Goal: Register for event/course

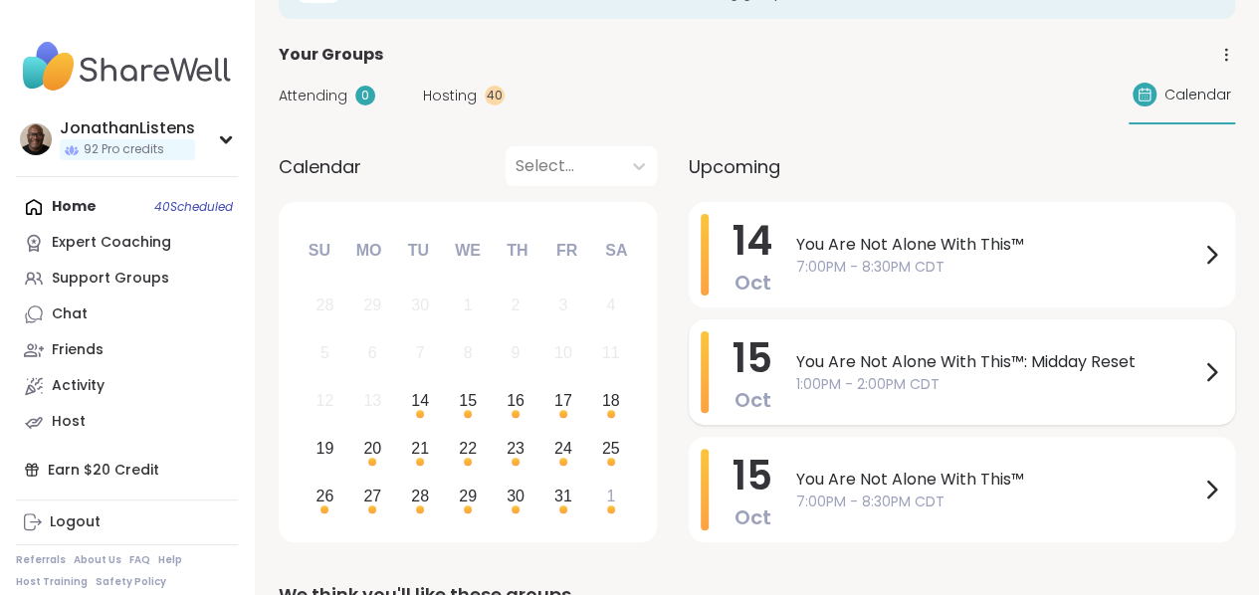
click at [874, 368] on span "You Are Not Alone With This™: Midday Reset" at bounding box center [997, 362] width 403 height 24
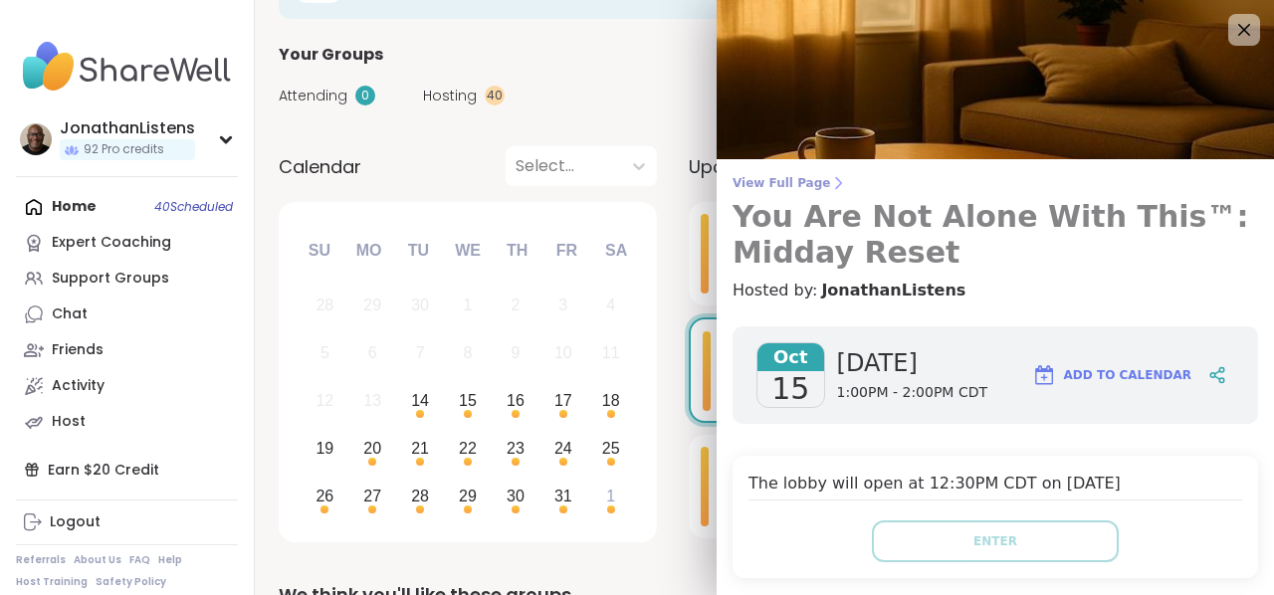
click at [774, 199] on h3 "You Are Not Alone With This™: Midday Reset" at bounding box center [994, 235] width 525 height 72
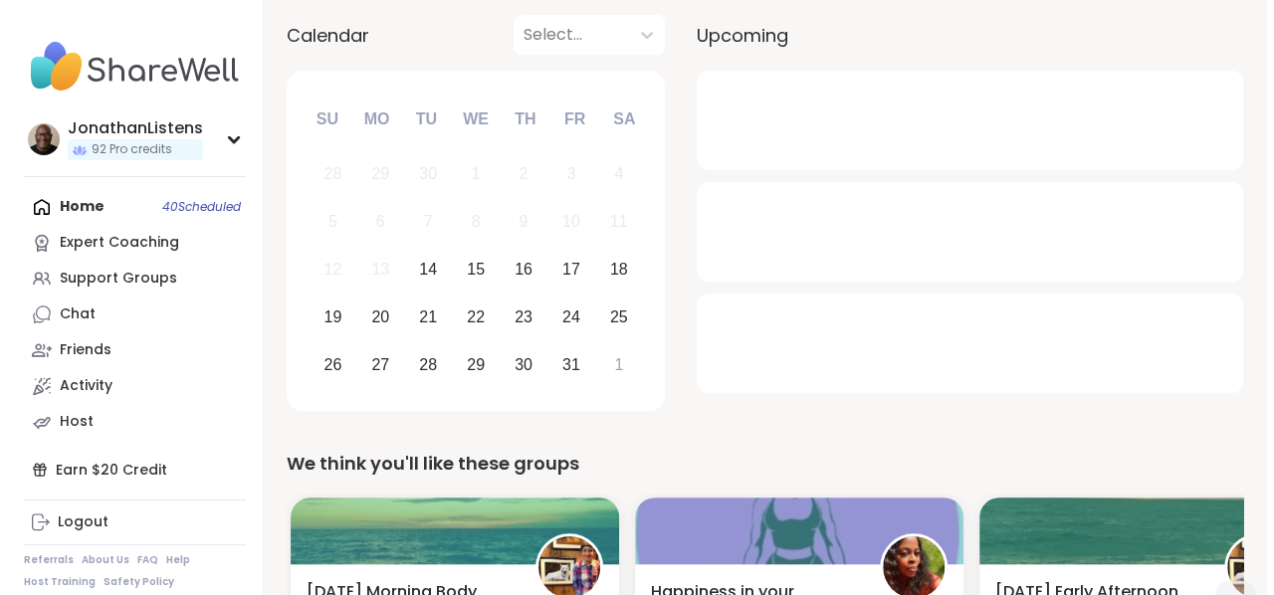
scroll to position [213, 0]
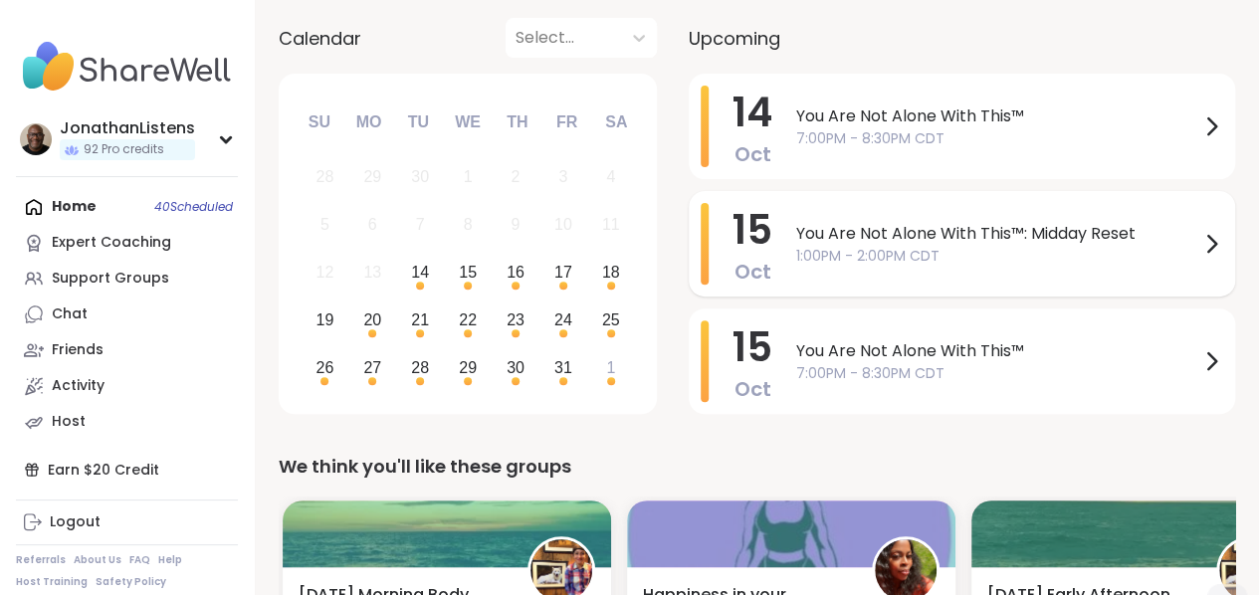
click at [799, 246] on span "1:00PM - 2:00PM CDT" at bounding box center [997, 256] width 403 height 21
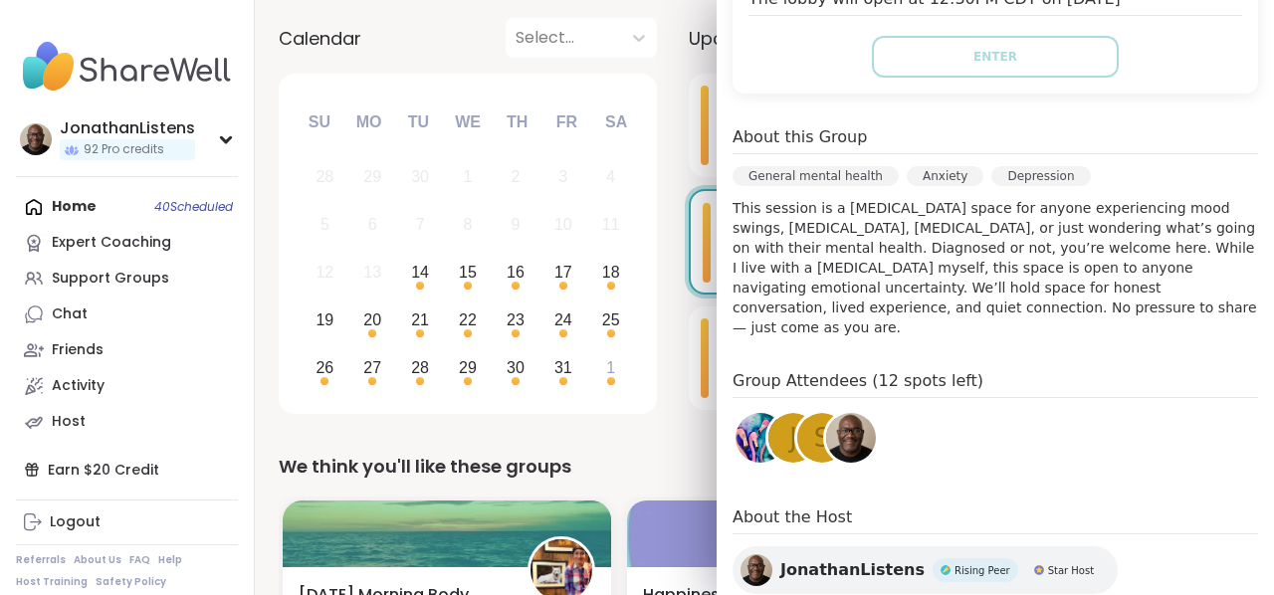
scroll to position [617, 0]
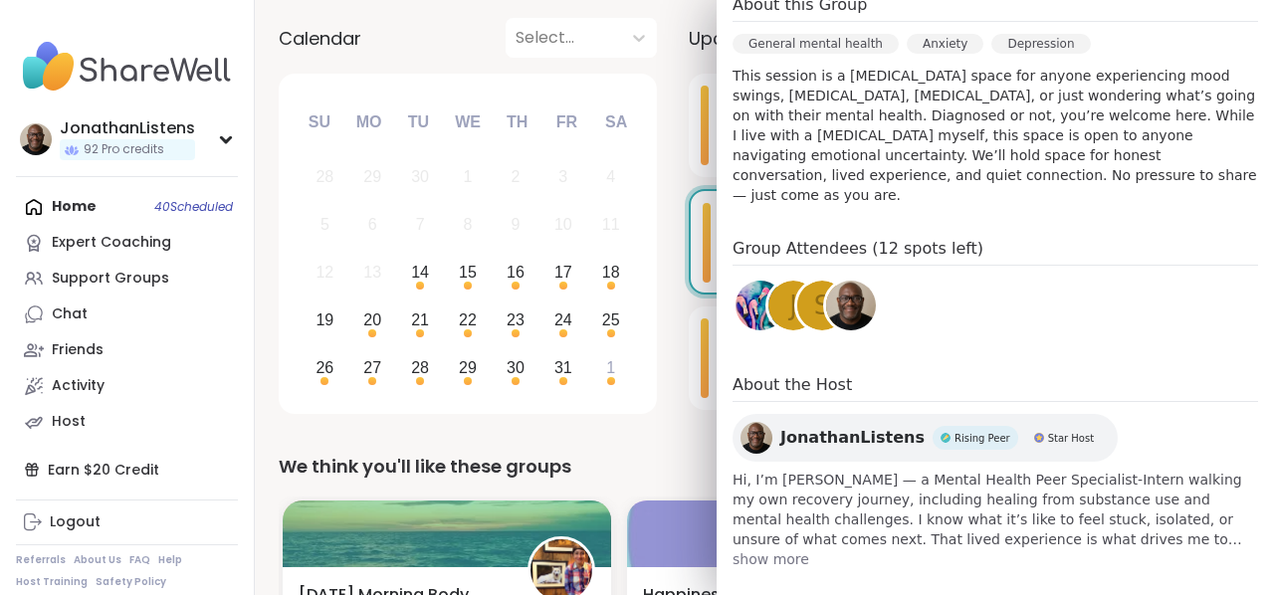
click at [1164, 470] on span "Hi, I’m [PERSON_NAME] — a Mental Health Peer Specialist-Intern walking my own r…" at bounding box center [994, 510] width 525 height 80
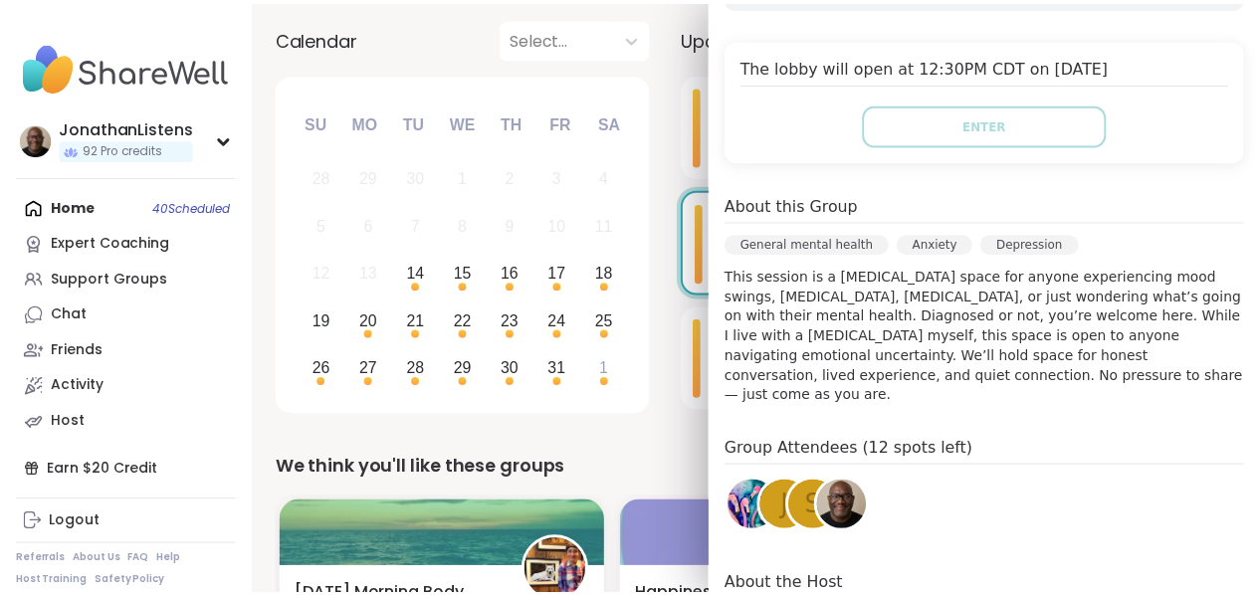
scroll to position [145, 0]
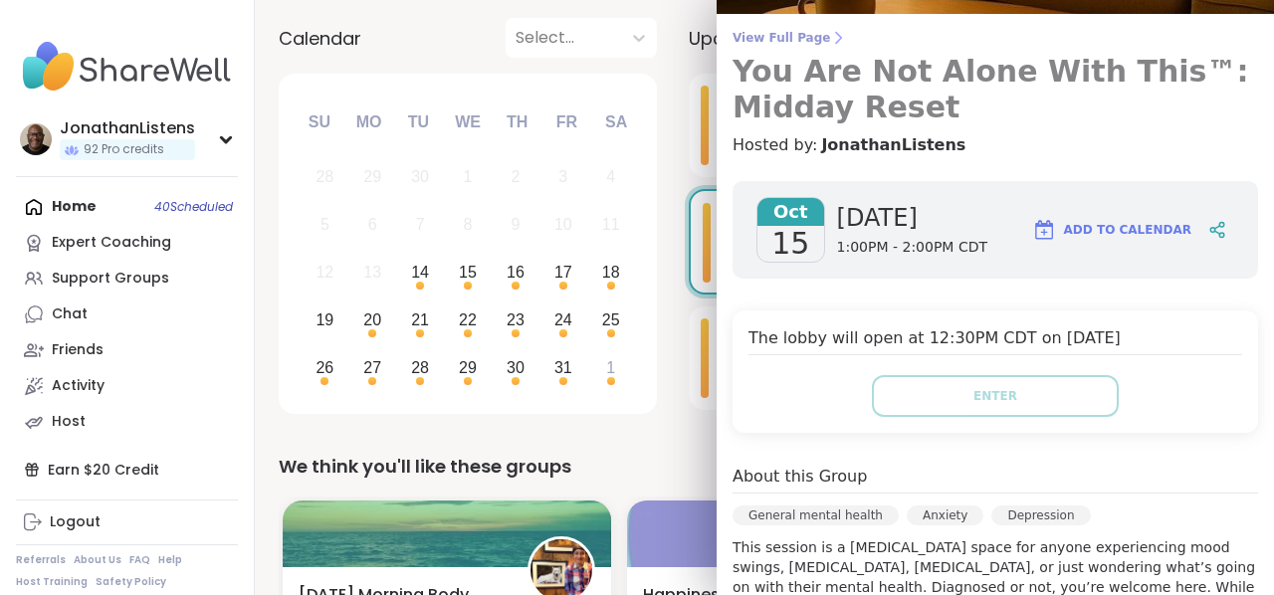
click at [788, 49] on link "View Full Page You Are Not Alone With This™: Midday Reset" at bounding box center [994, 78] width 525 height 96
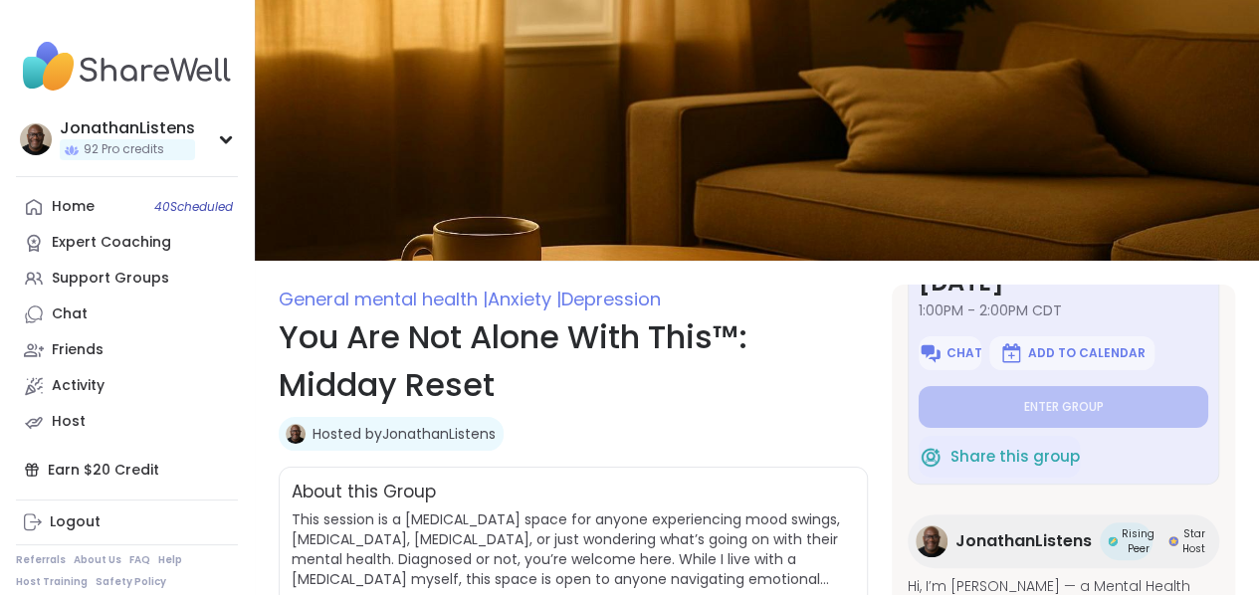
scroll to position [289, 0]
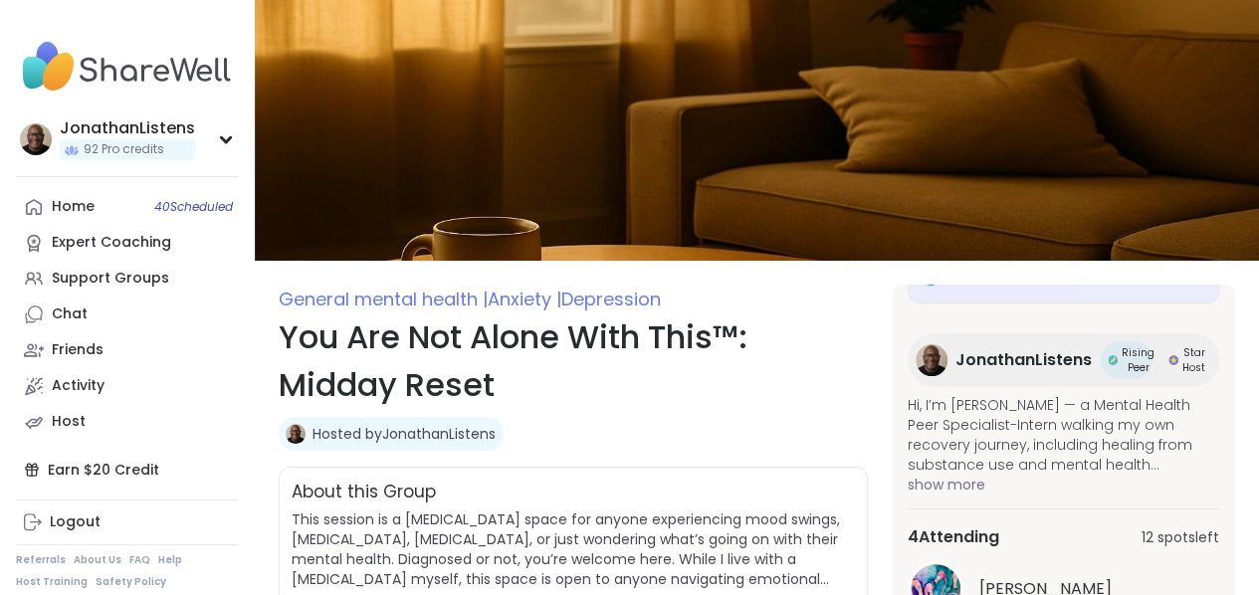
click at [1186, 491] on span "show more" at bounding box center [1062, 485] width 311 height 20
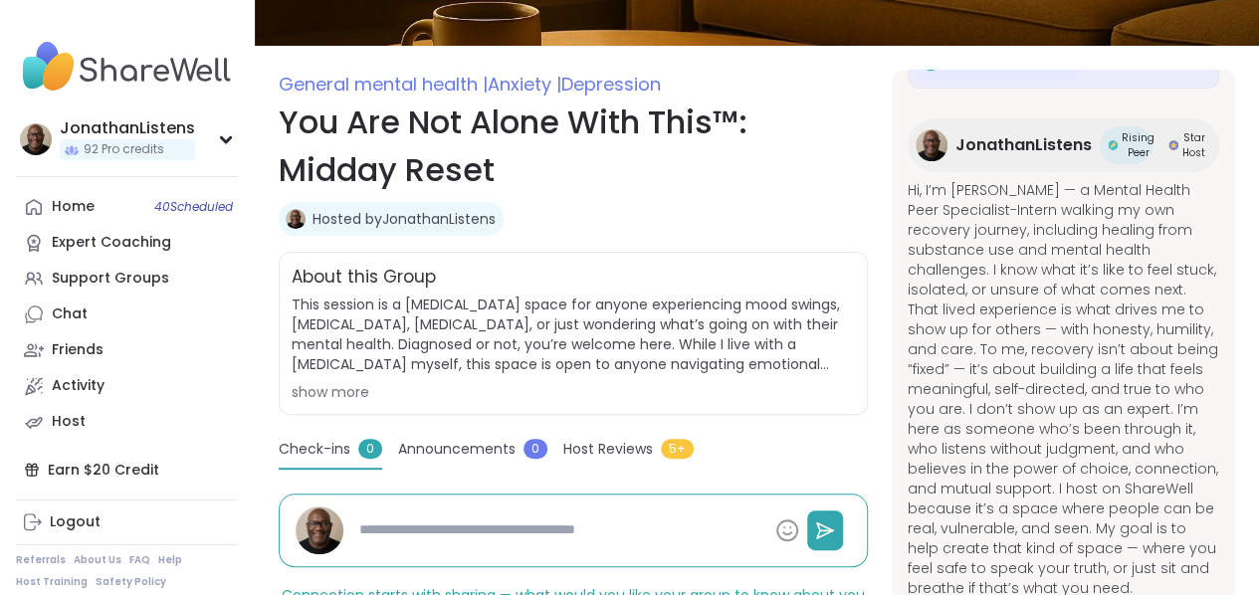
scroll to position [199, 0]
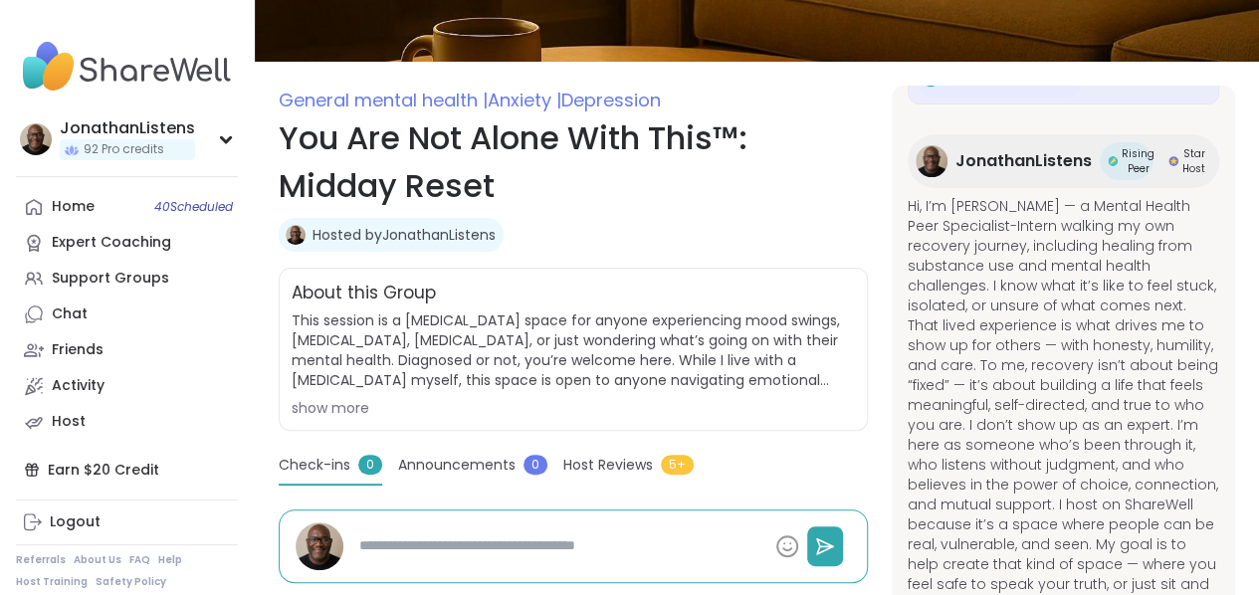
click at [796, 480] on div "Check-ins 0 Announcements 0 Host Reviews 5+" at bounding box center [573, 470] width 589 height 31
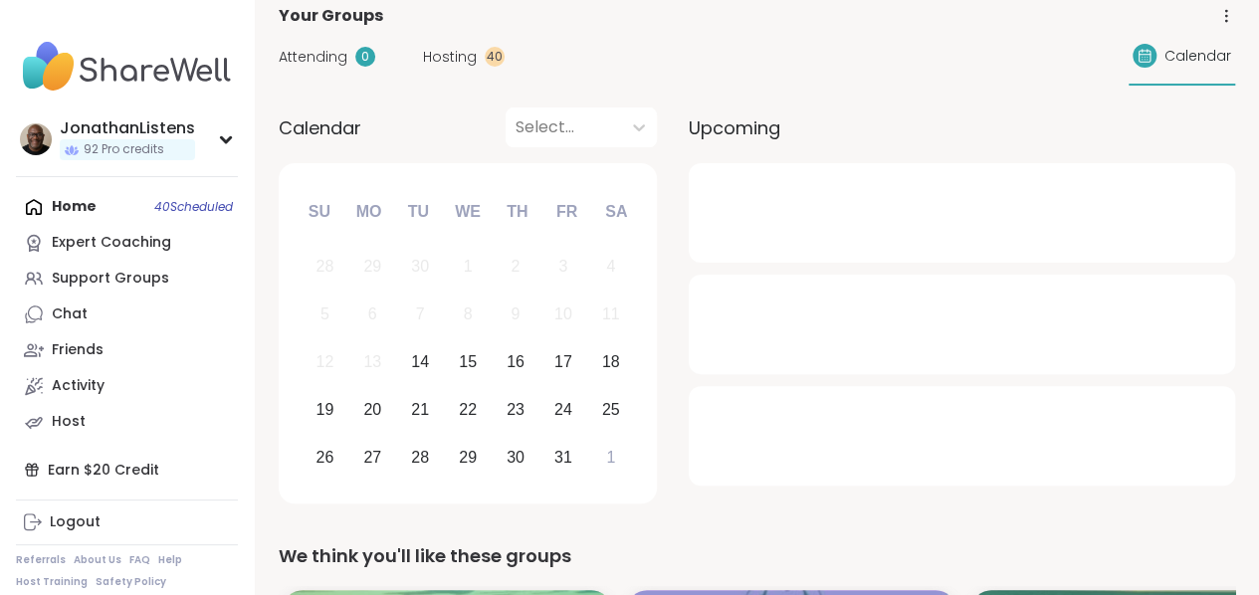
scroll to position [163, 0]
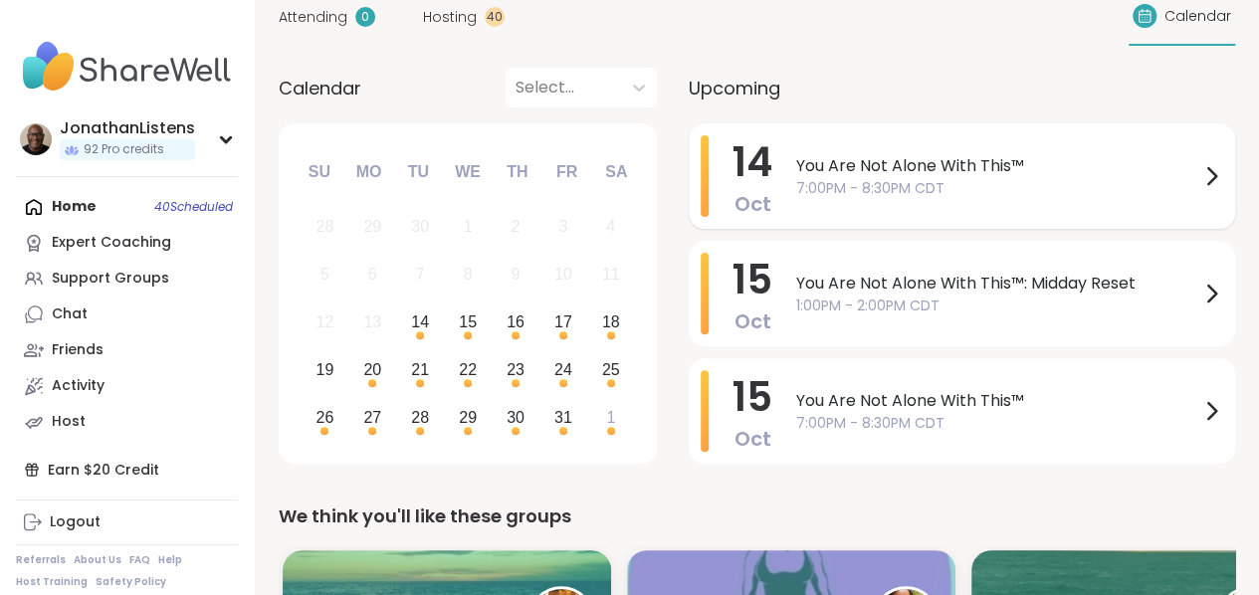
click at [1033, 194] on span "7:00PM - 8:30PM CDT" at bounding box center [997, 188] width 403 height 21
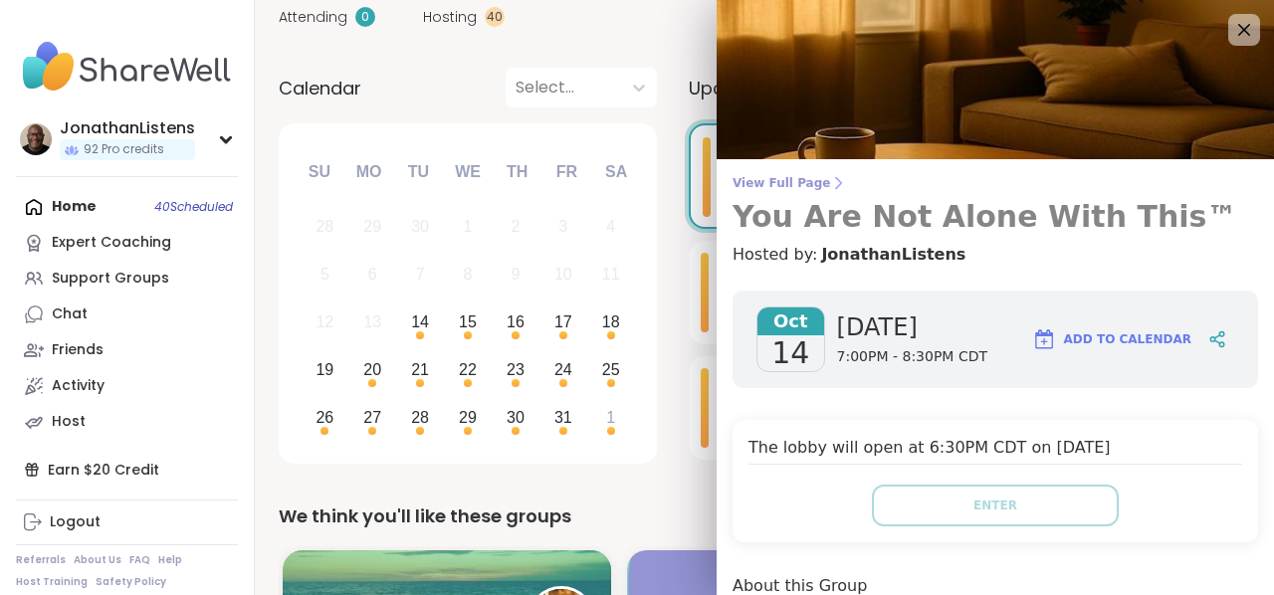
click at [817, 180] on span "View Full Page" at bounding box center [994, 183] width 525 height 16
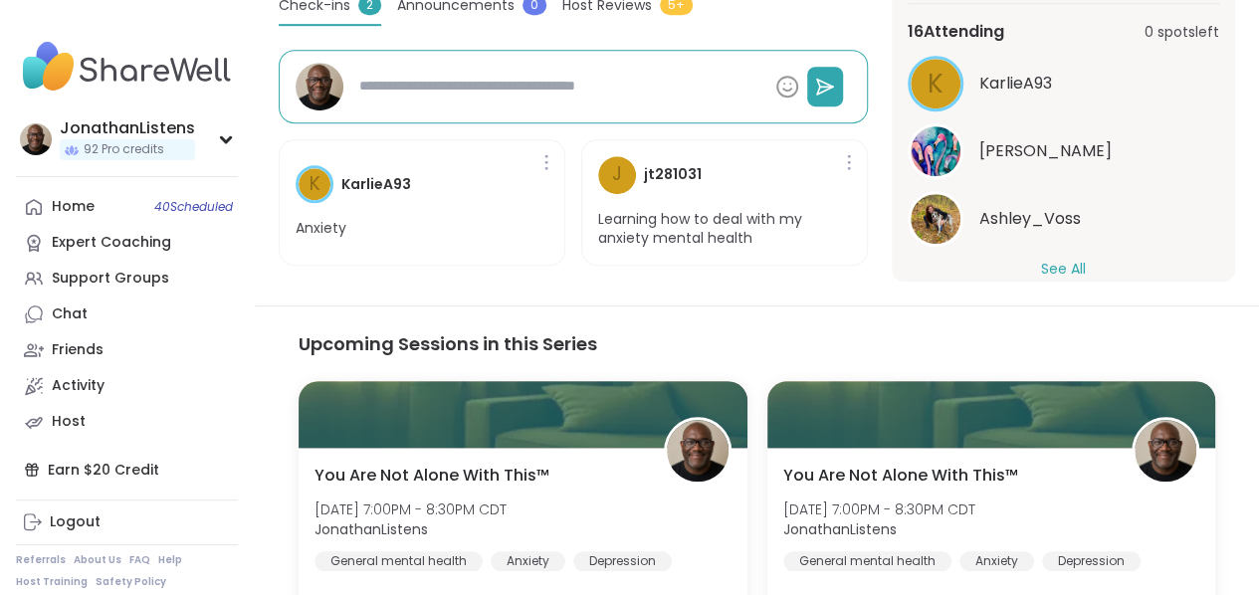
scroll to position [254, 0]
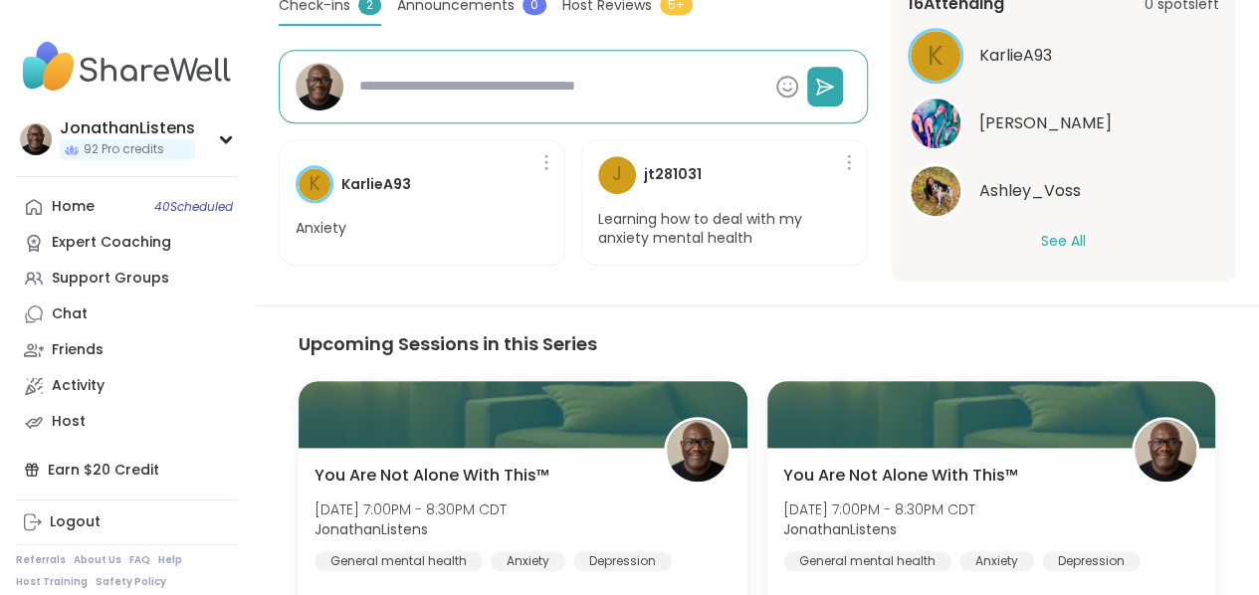
click at [1071, 243] on button "See All" at bounding box center [1063, 241] width 45 height 21
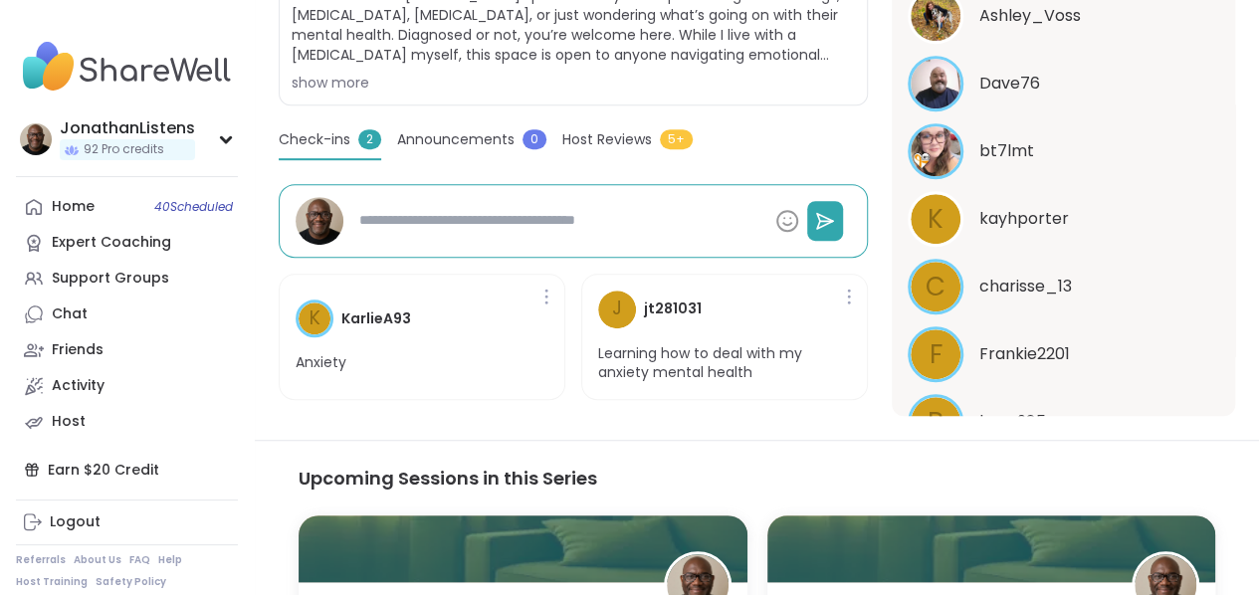
scroll to position [438, 0]
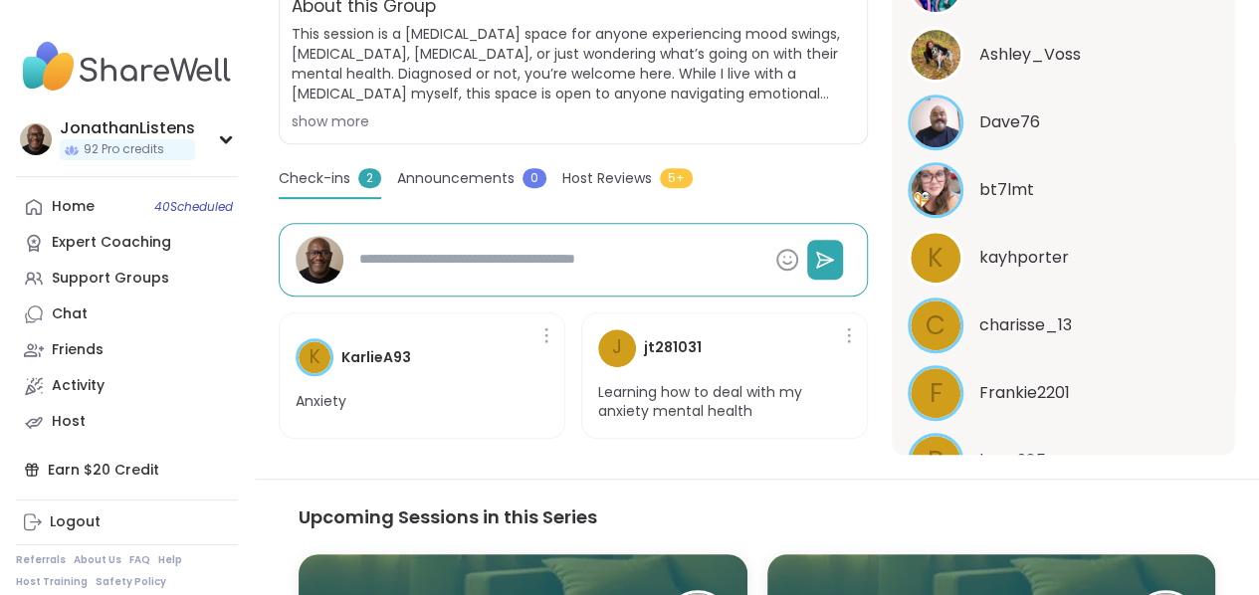
click at [1124, 407] on div "F Frankie2201" at bounding box center [1062, 393] width 311 height 56
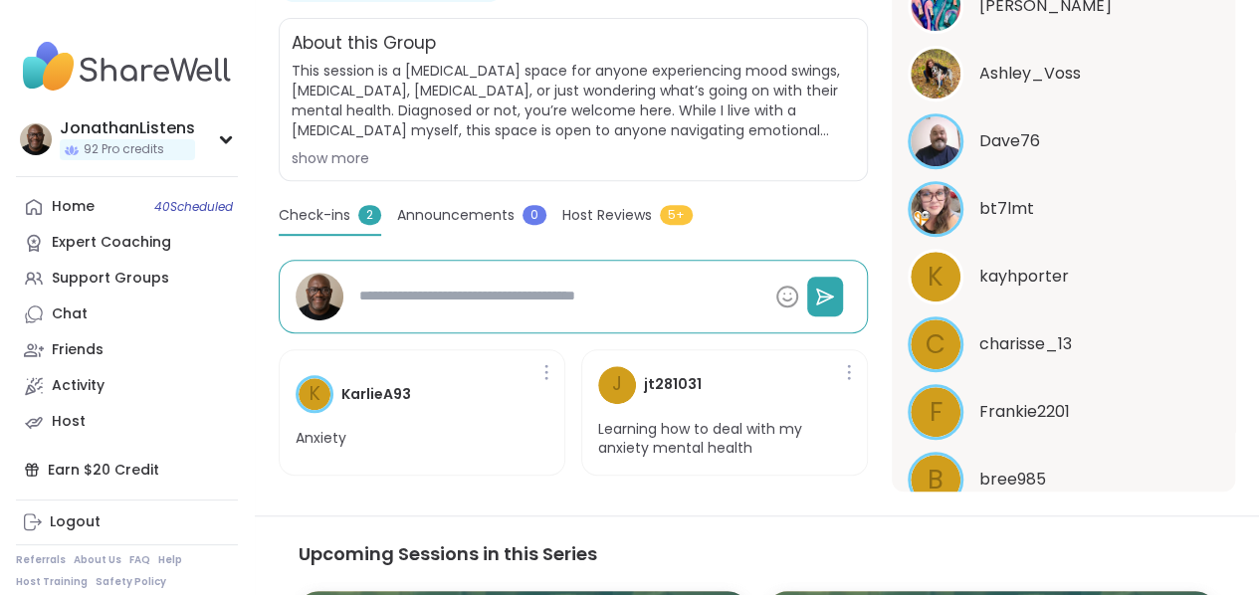
scroll to position [404, 0]
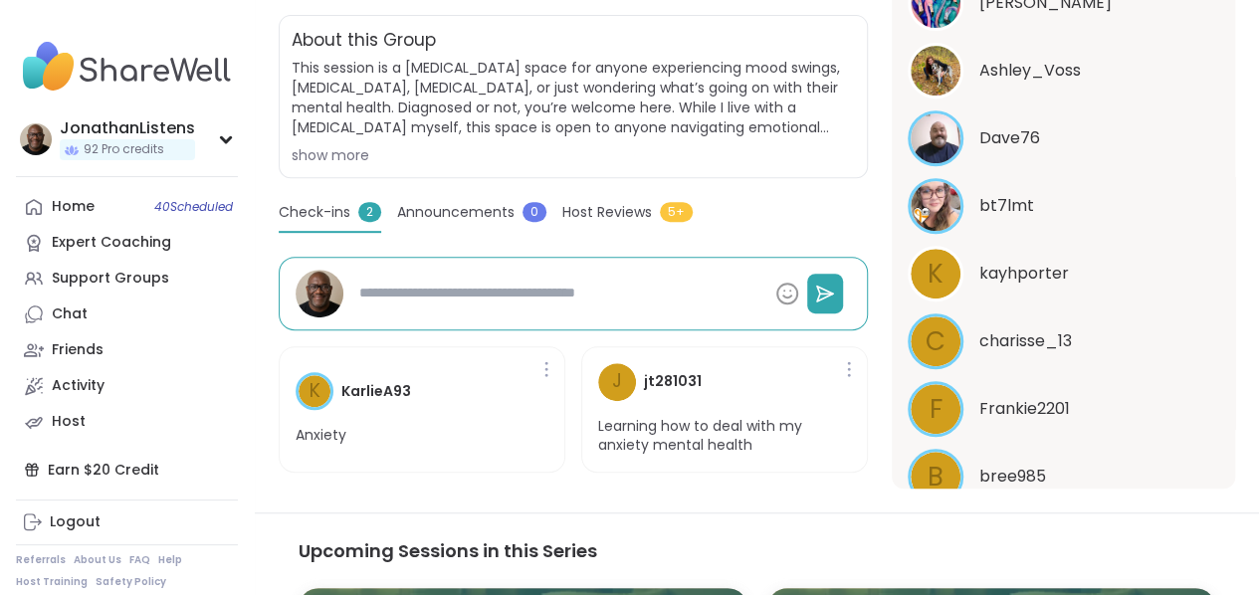
click at [442, 212] on span "Announcements" at bounding box center [455, 212] width 117 height 21
type textarea "*"
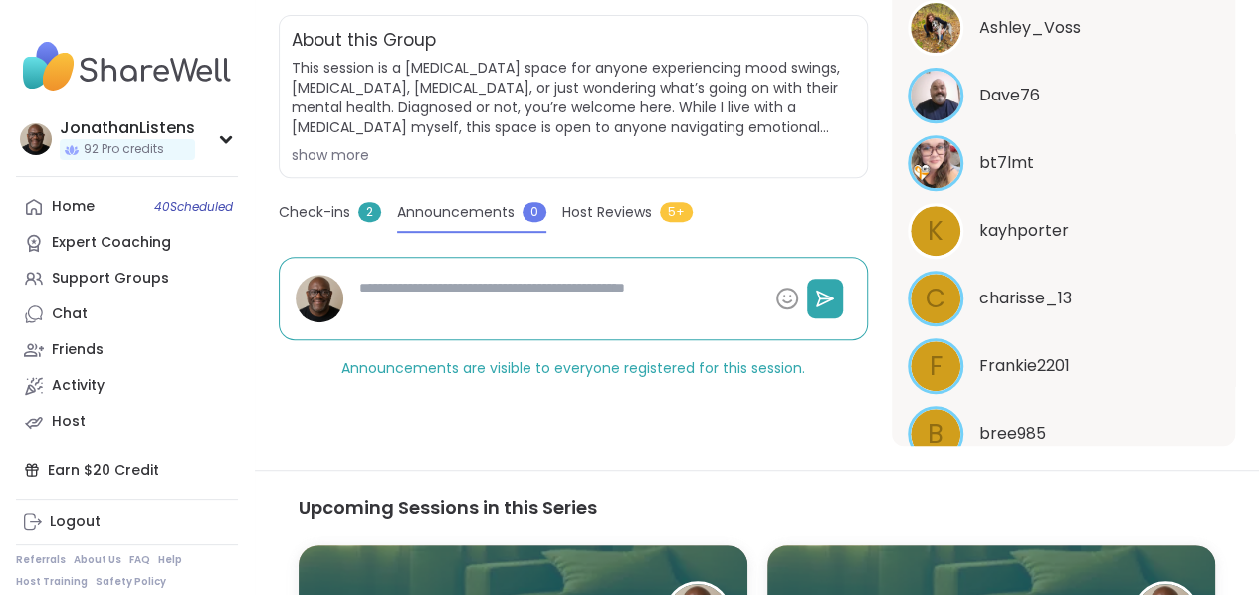
click at [607, 210] on span "Host Reviews" at bounding box center [607, 212] width 90 height 21
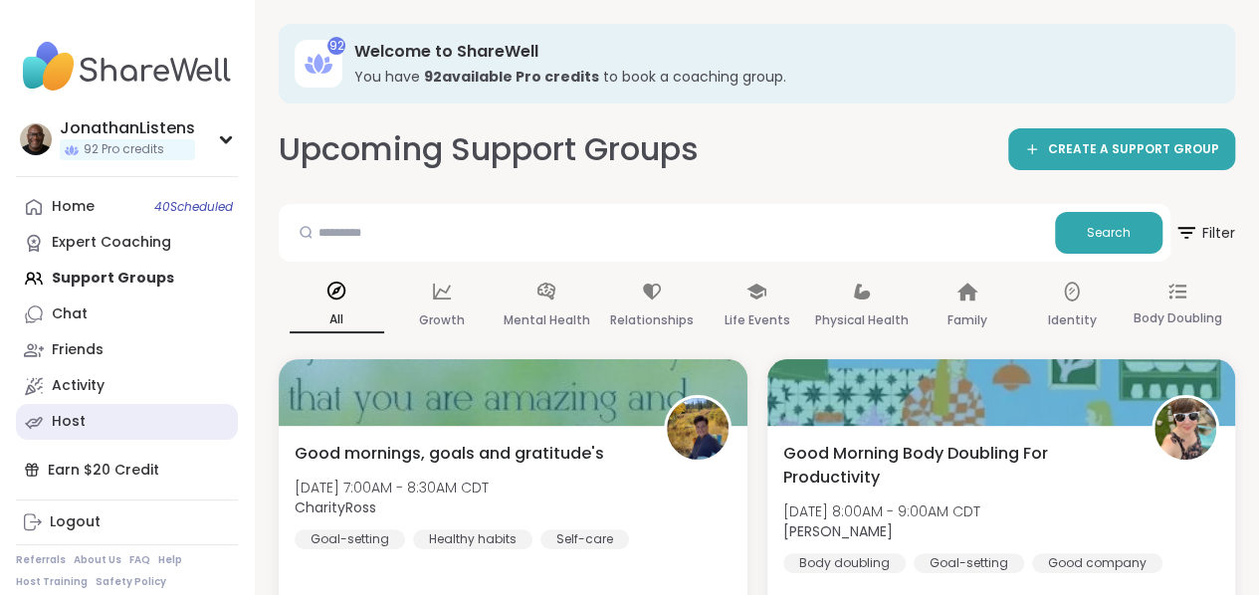
click at [70, 424] on div "Host" at bounding box center [69, 422] width 34 height 20
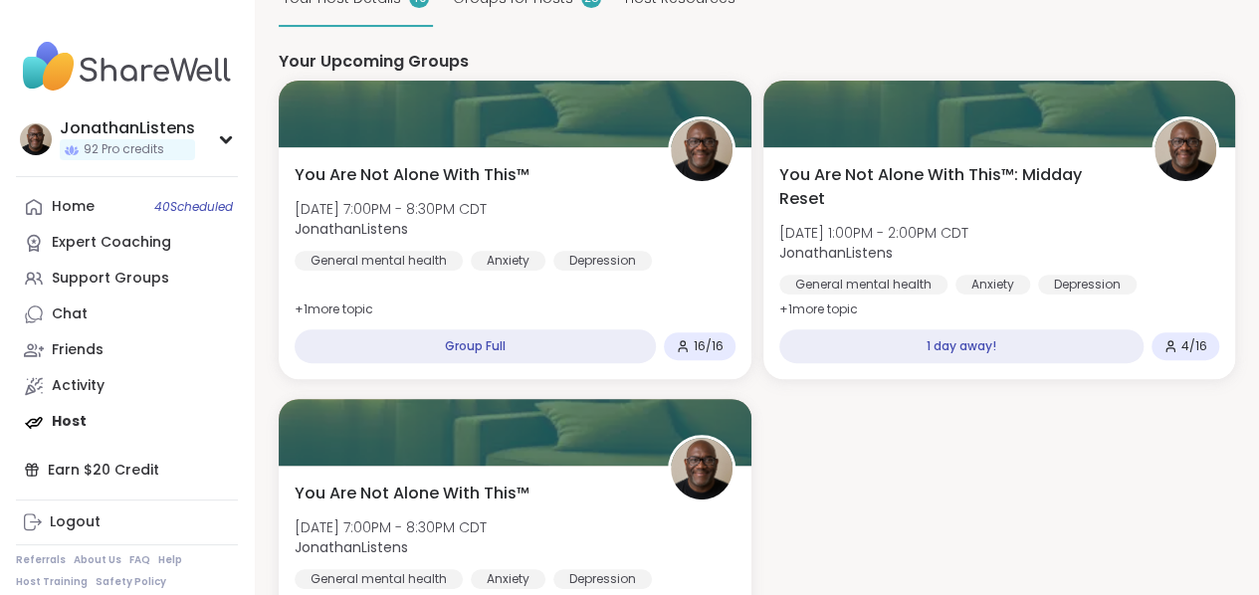
scroll to position [273, 0]
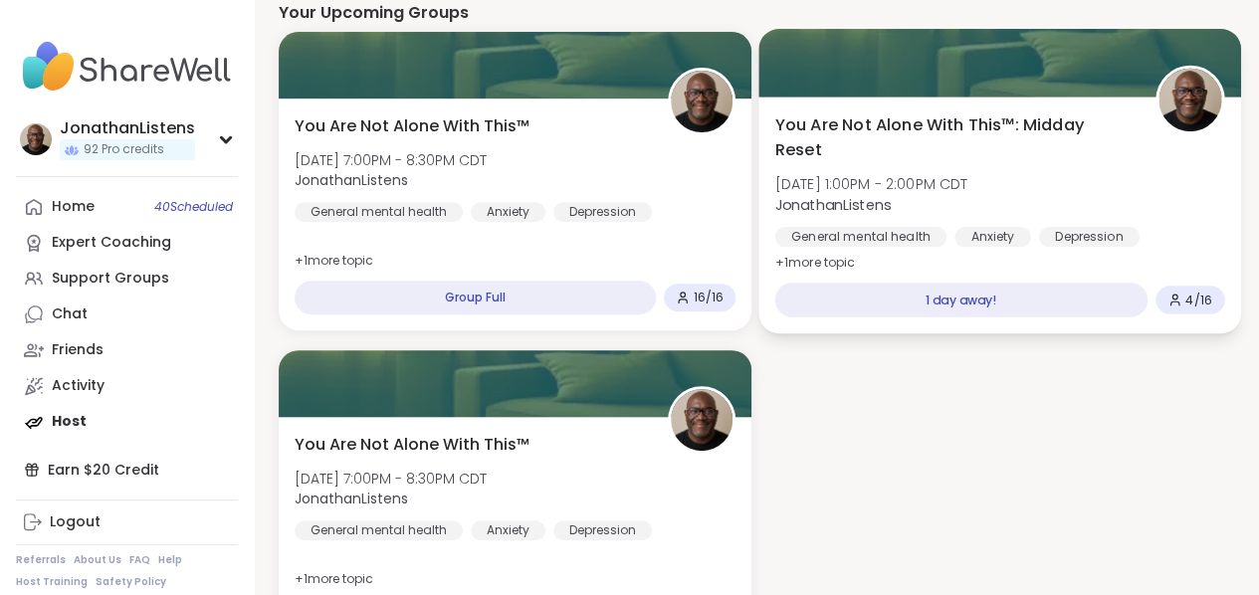
click at [774, 214] on span "JonathanListens" at bounding box center [870, 204] width 193 height 20
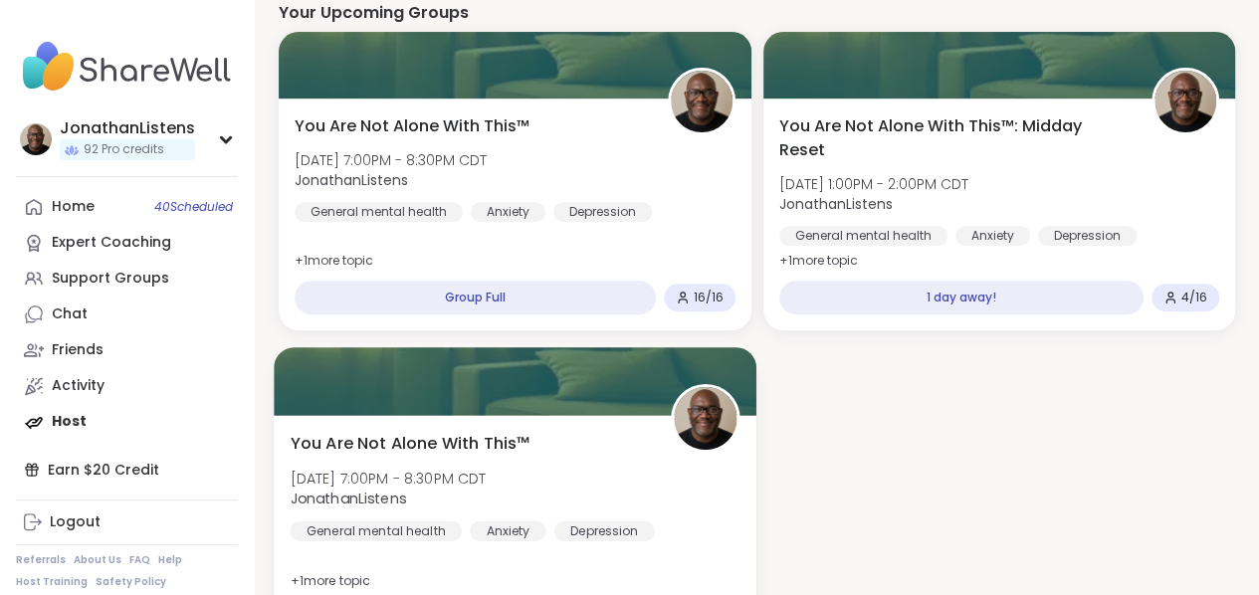
click at [420, 489] on span "Wed, Oct 15 | 7:00PM - 8:30PM CDT" at bounding box center [389, 479] width 196 height 20
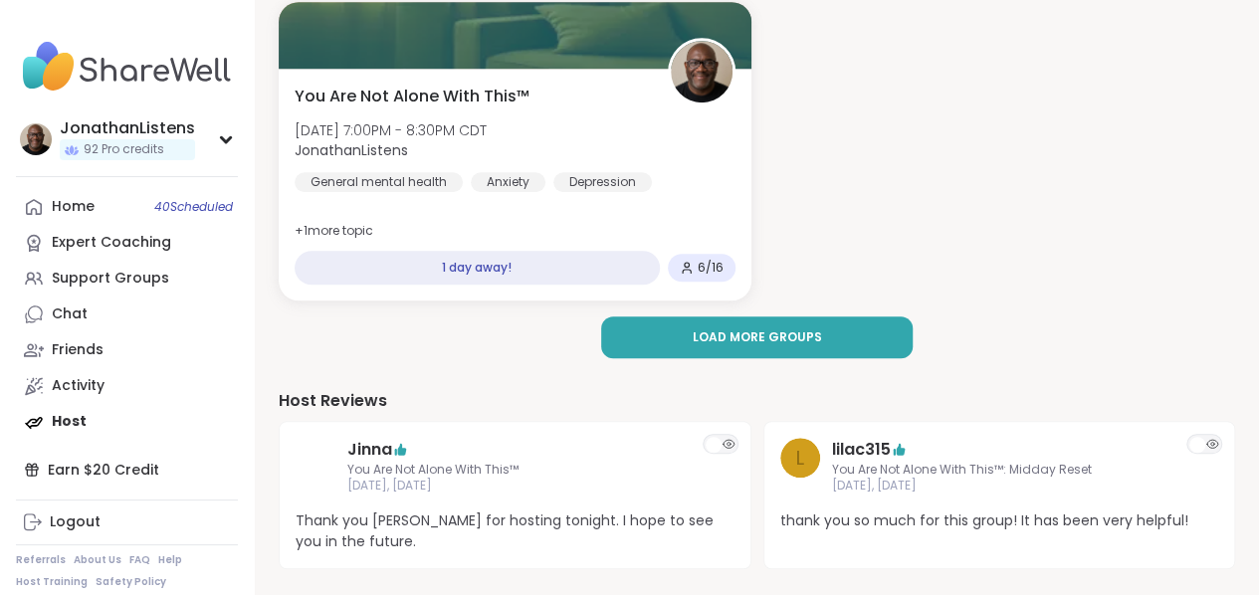
scroll to position [633, 0]
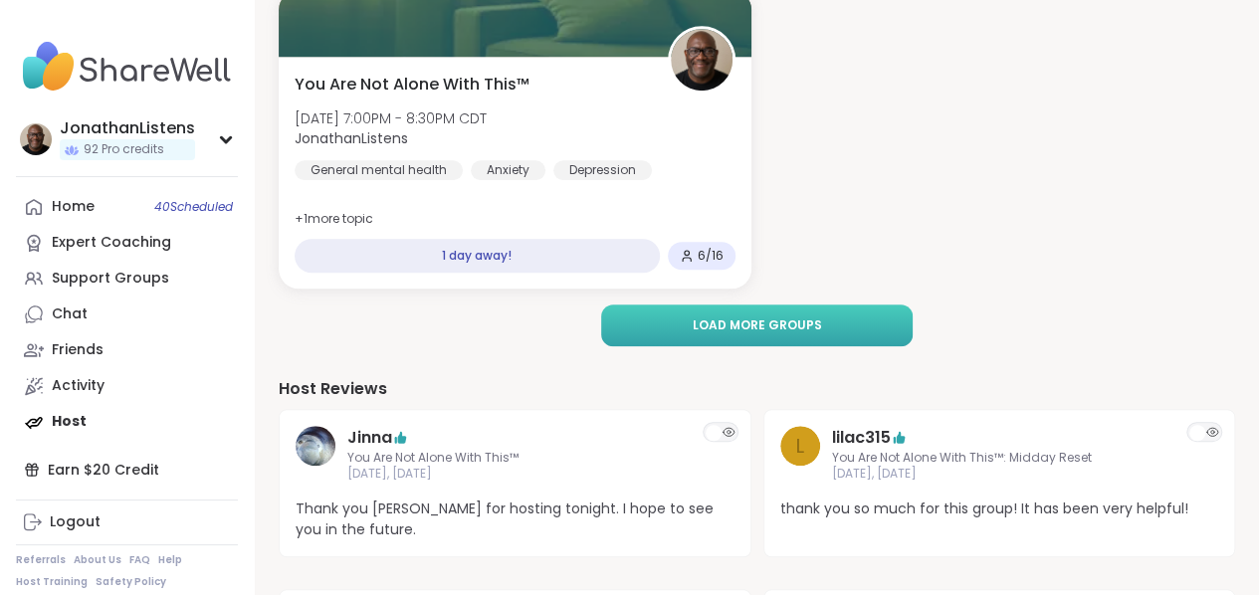
click at [692, 334] on span "Load more groups" at bounding box center [756, 325] width 129 height 18
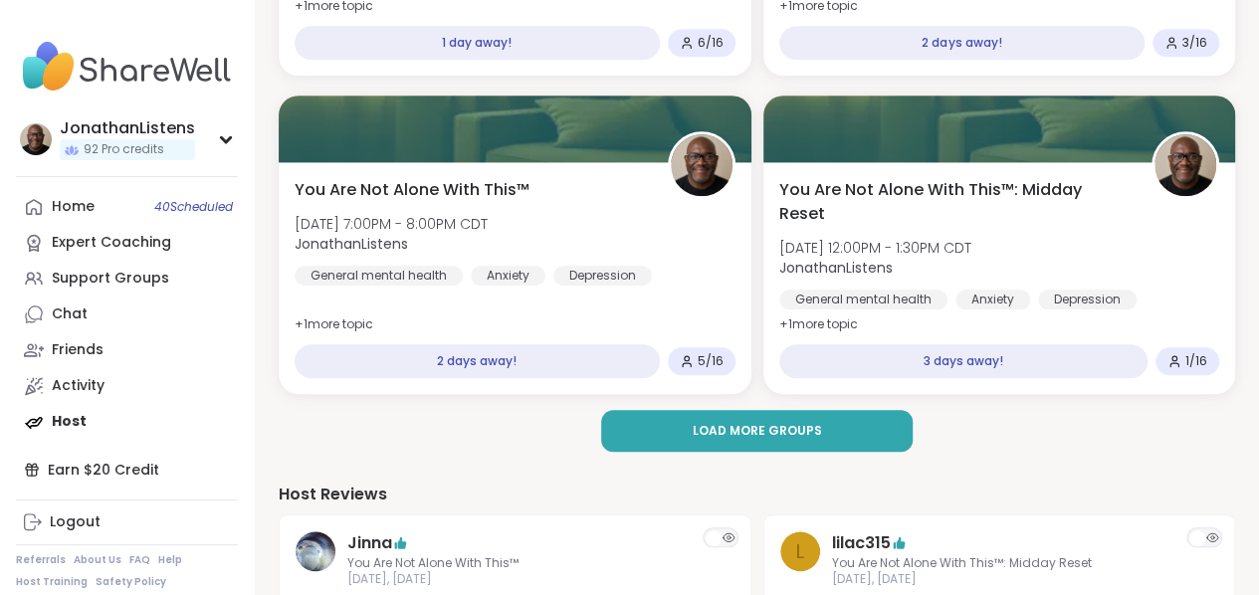
scroll to position [861, 0]
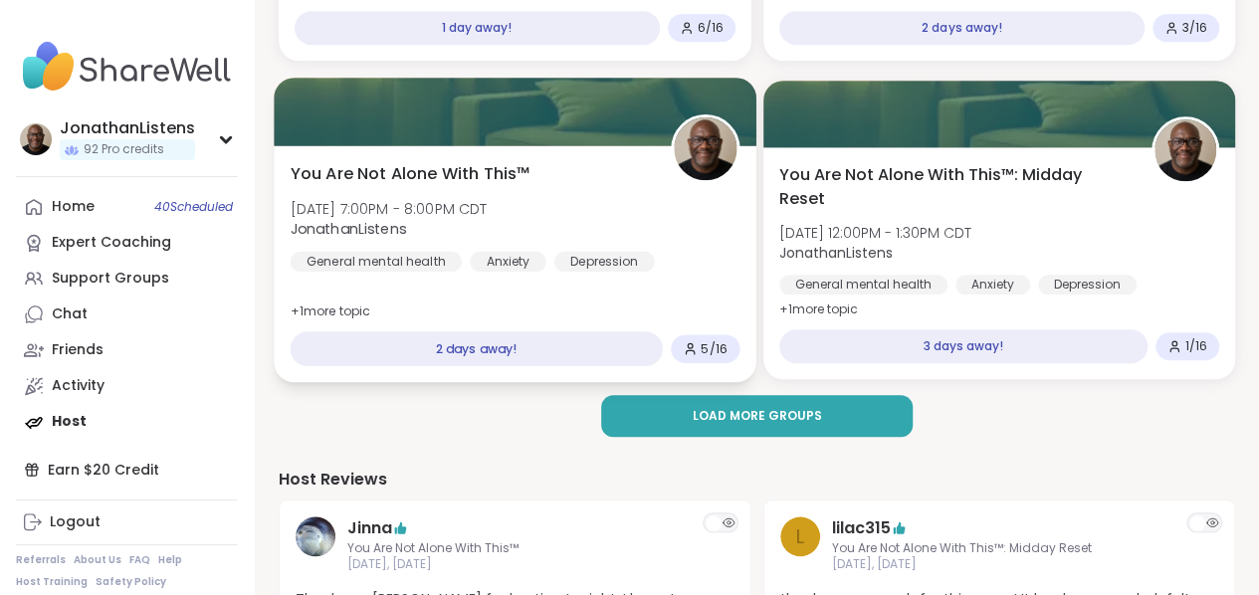
click at [418, 239] on span "JonathanListens" at bounding box center [389, 229] width 197 height 20
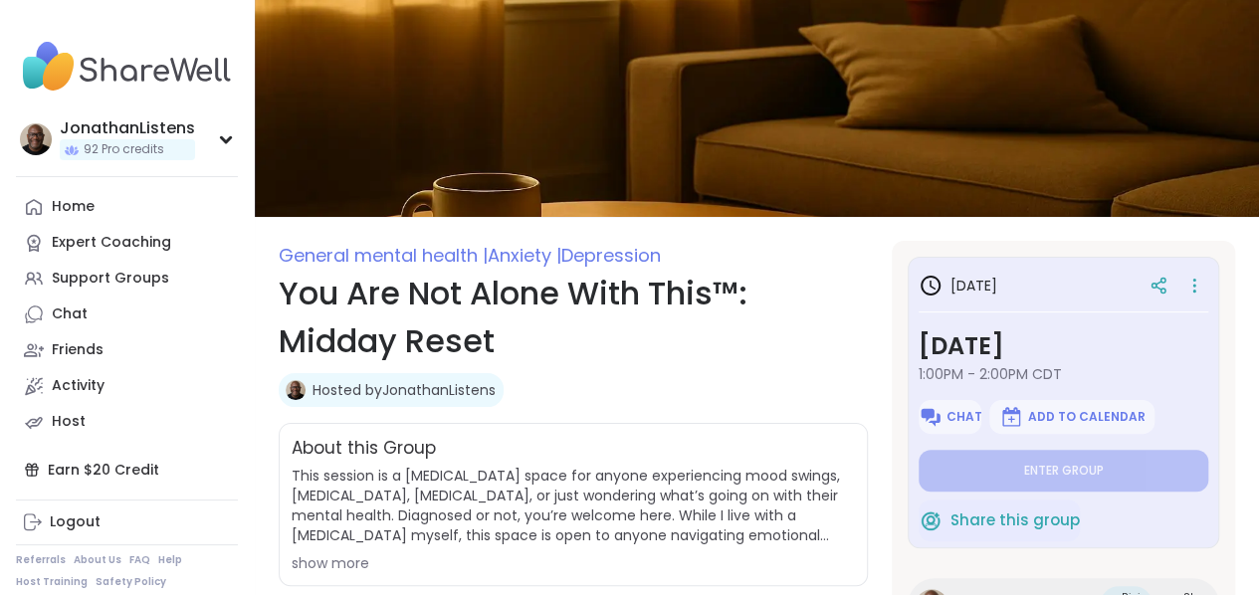
type textarea "*"
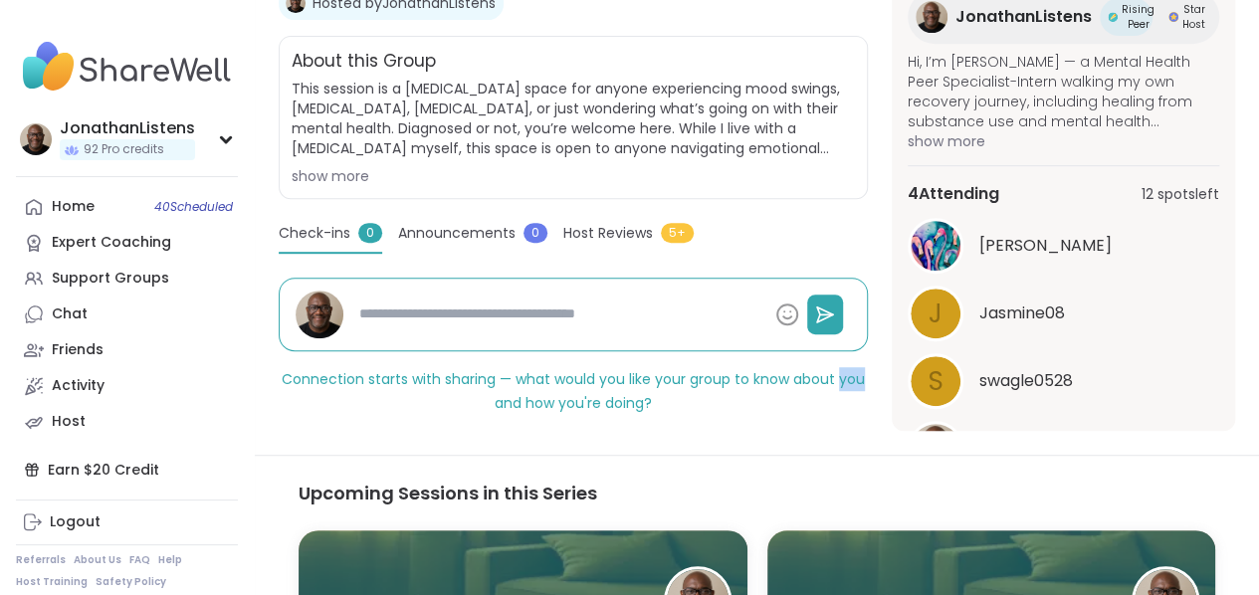
scroll to position [289, 0]
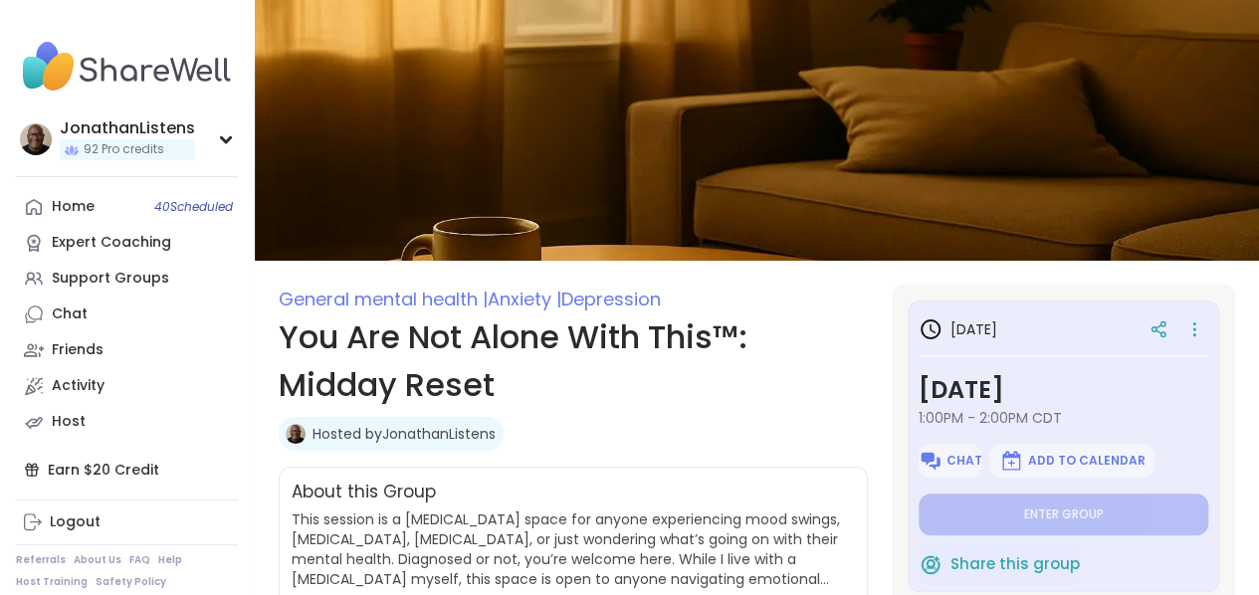
type textarea "*"
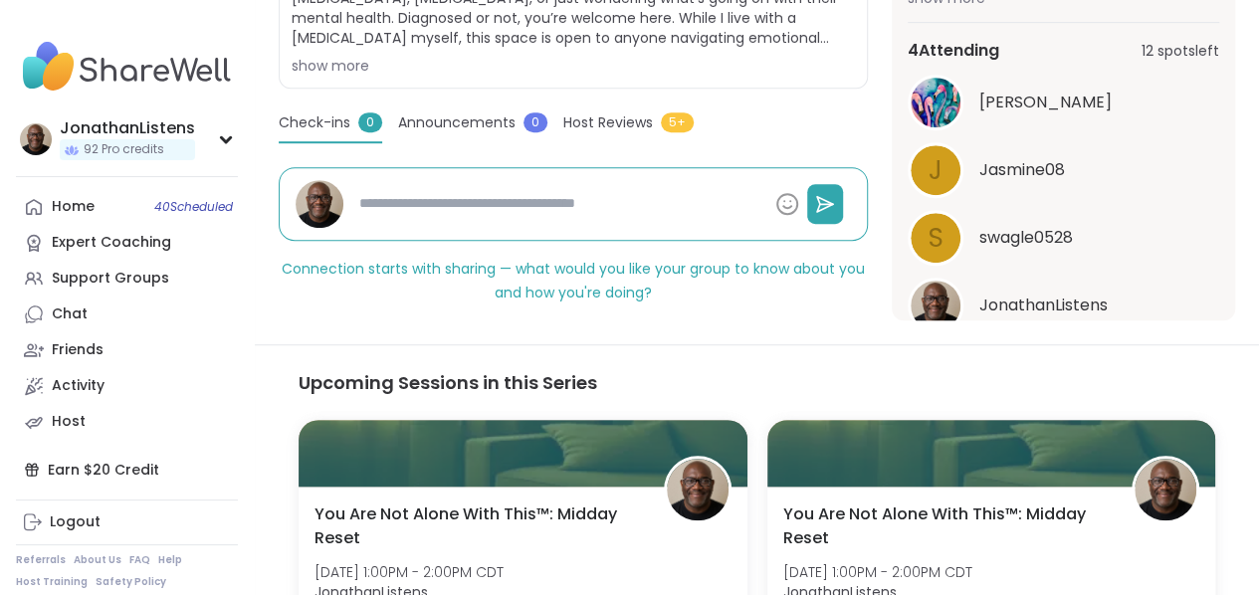
scroll to position [289, 0]
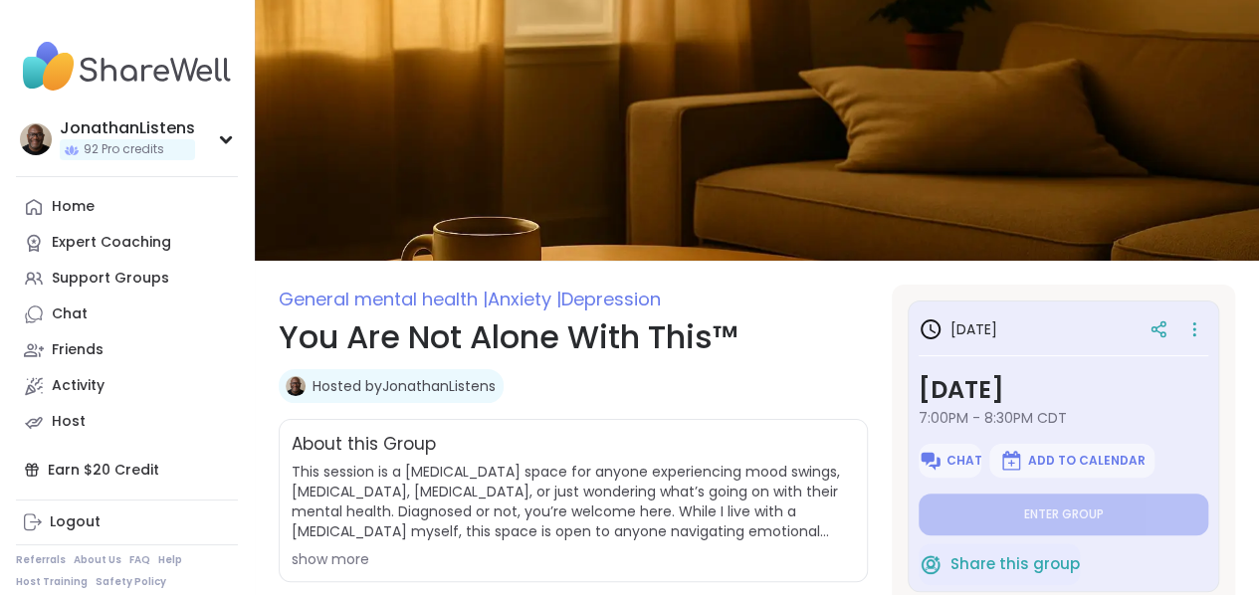
type textarea "*"
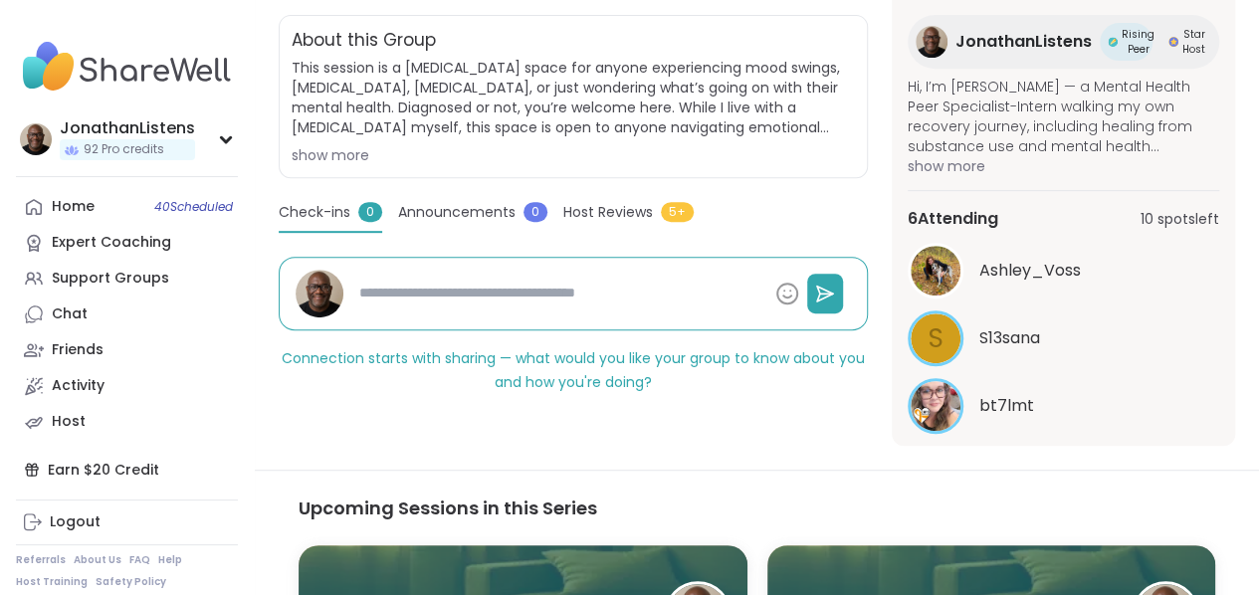
scroll to position [255, 0]
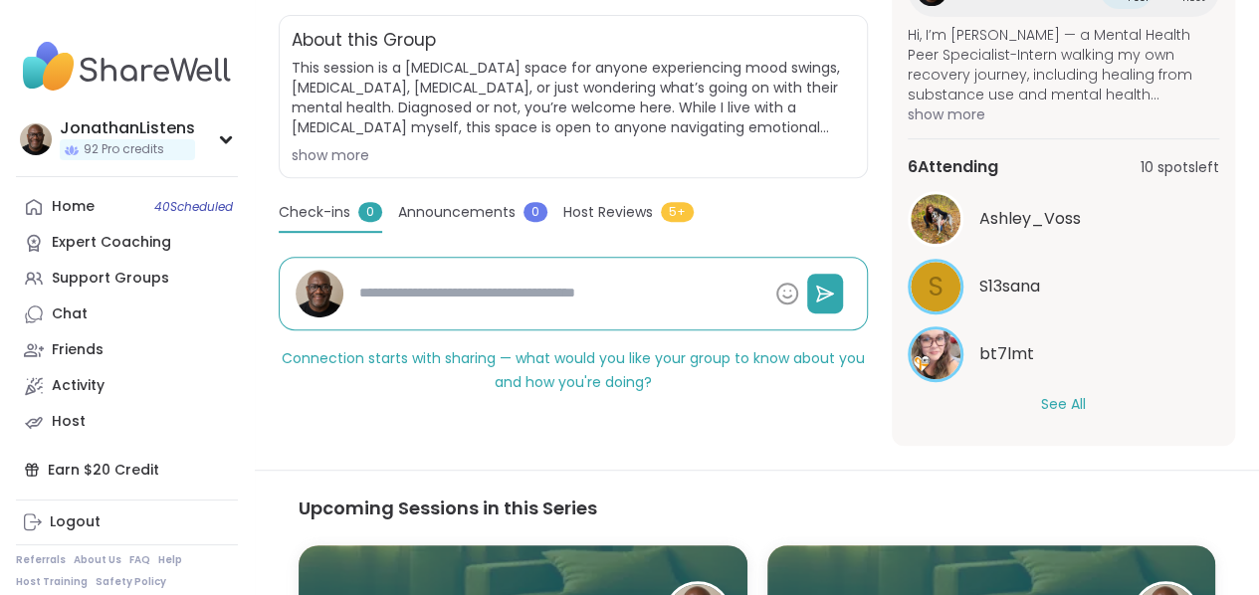
click at [1055, 402] on button "See All" at bounding box center [1063, 404] width 45 height 21
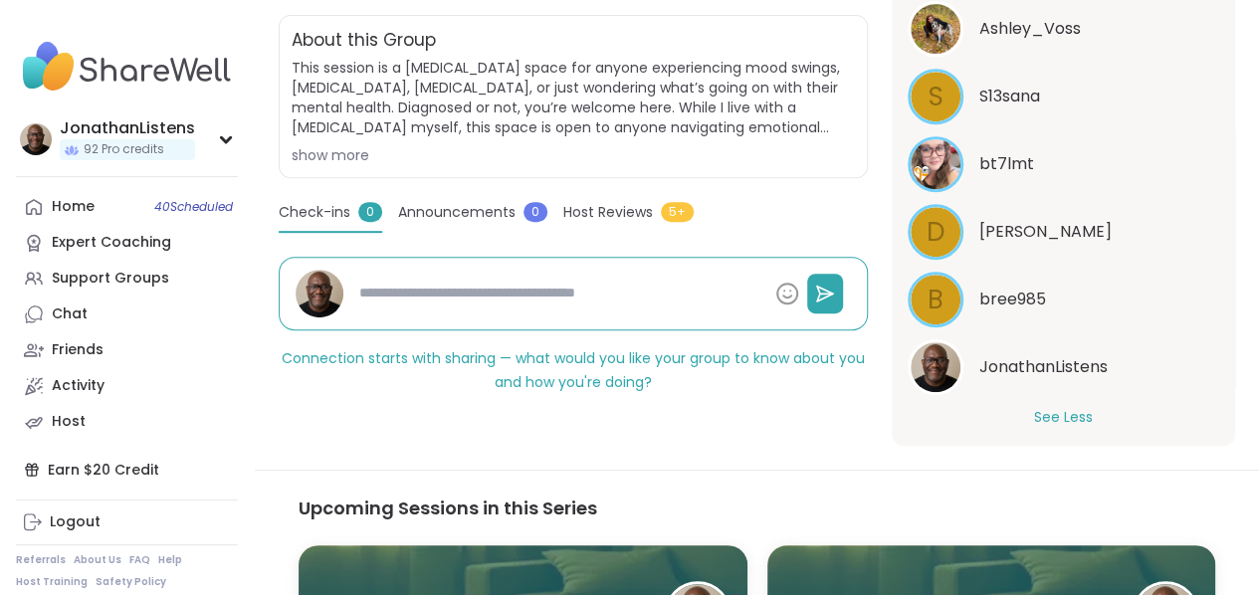
scroll to position [458, 0]
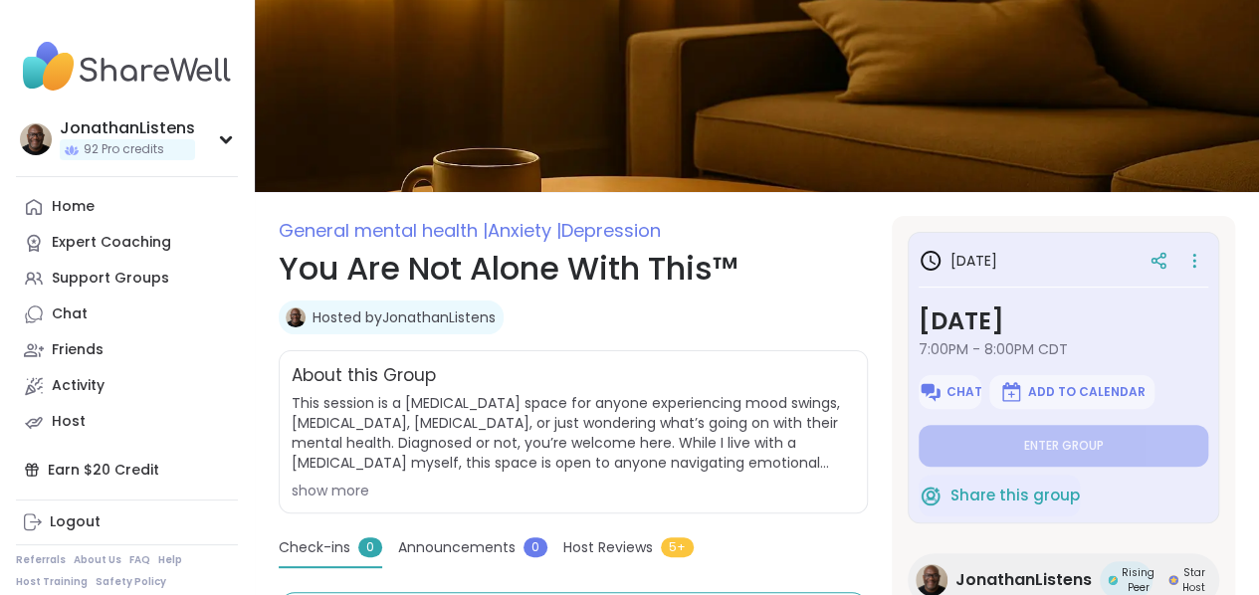
type textarea "*"
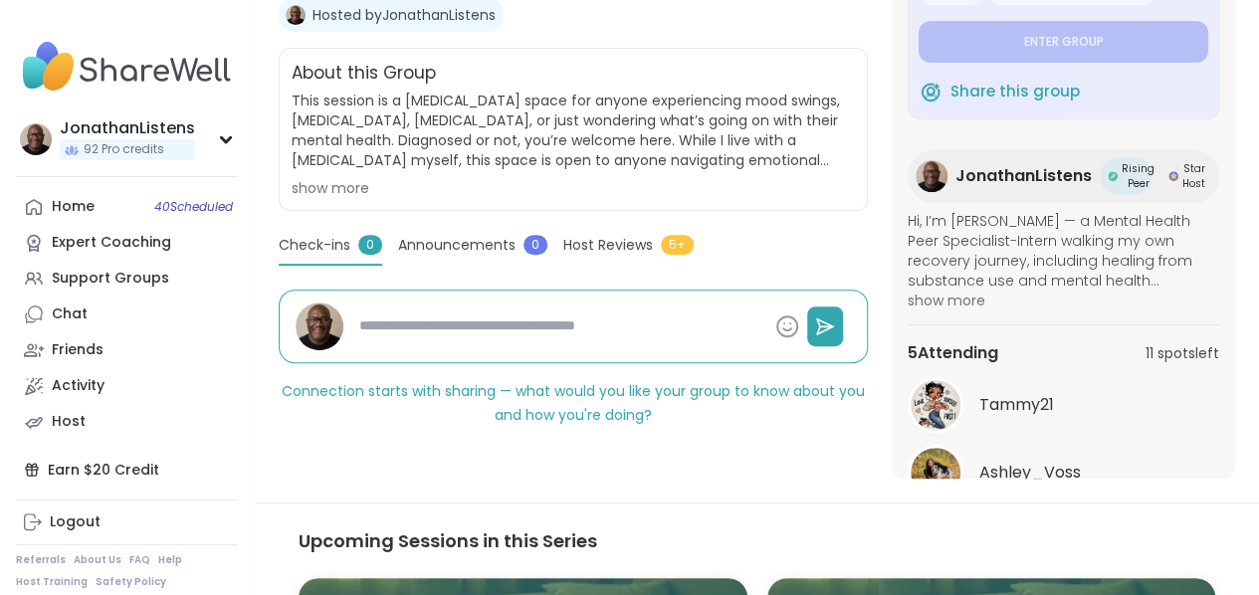
scroll to position [100, 0]
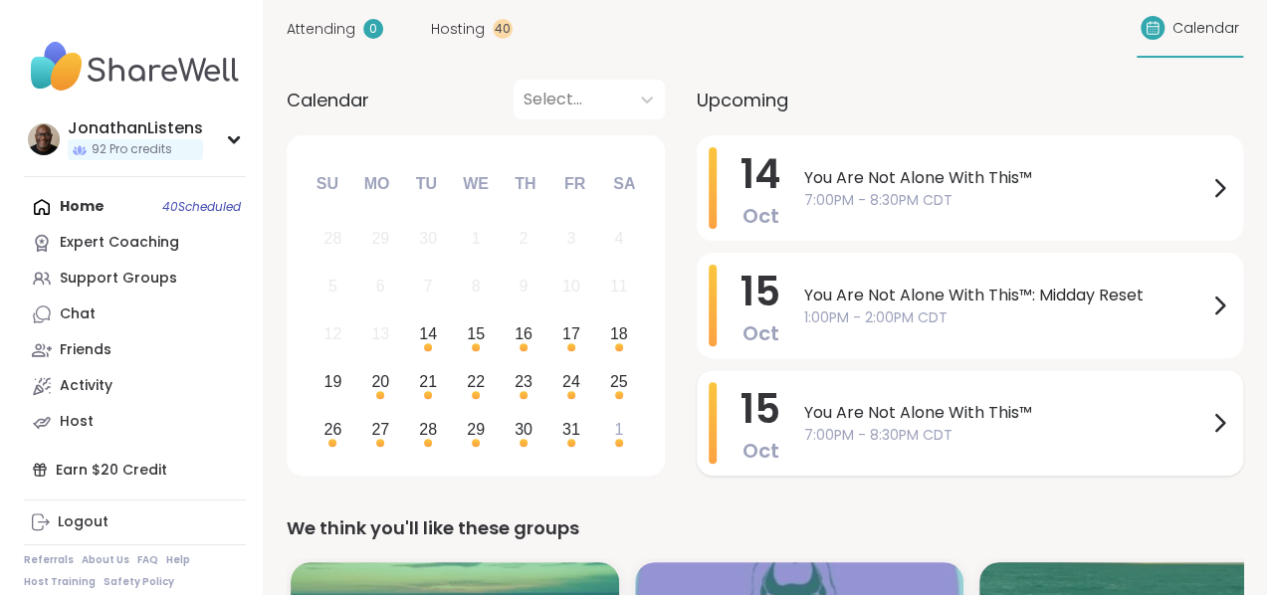
scroll to position [157, 0]
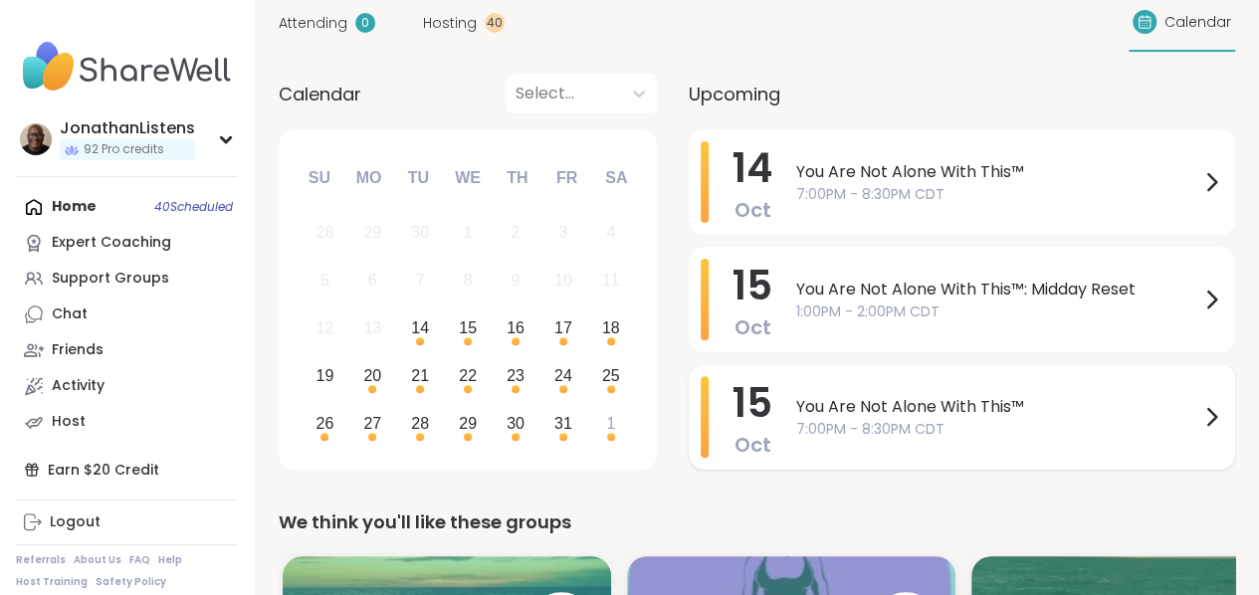
click at [896, 423] on span "7:00PM - 8:30PM CDT" at bounding box center [997, 429] width 403 height 21
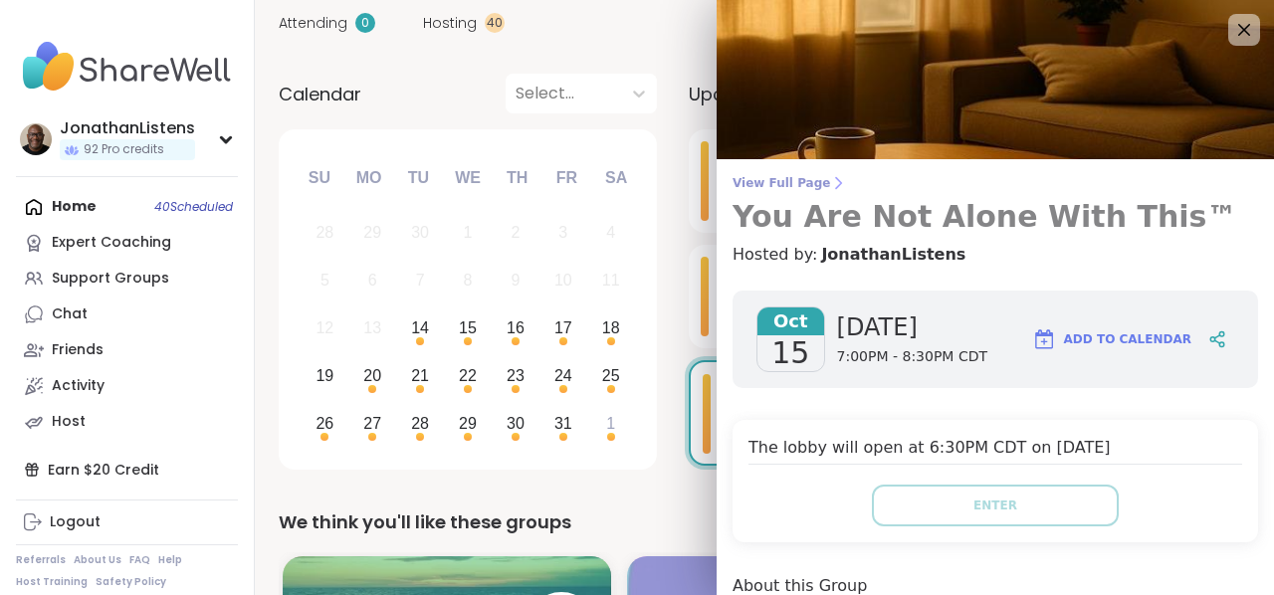
click at [778, 181] on span "View Full Page" at bounding box center [994, 183] width 525 height 16
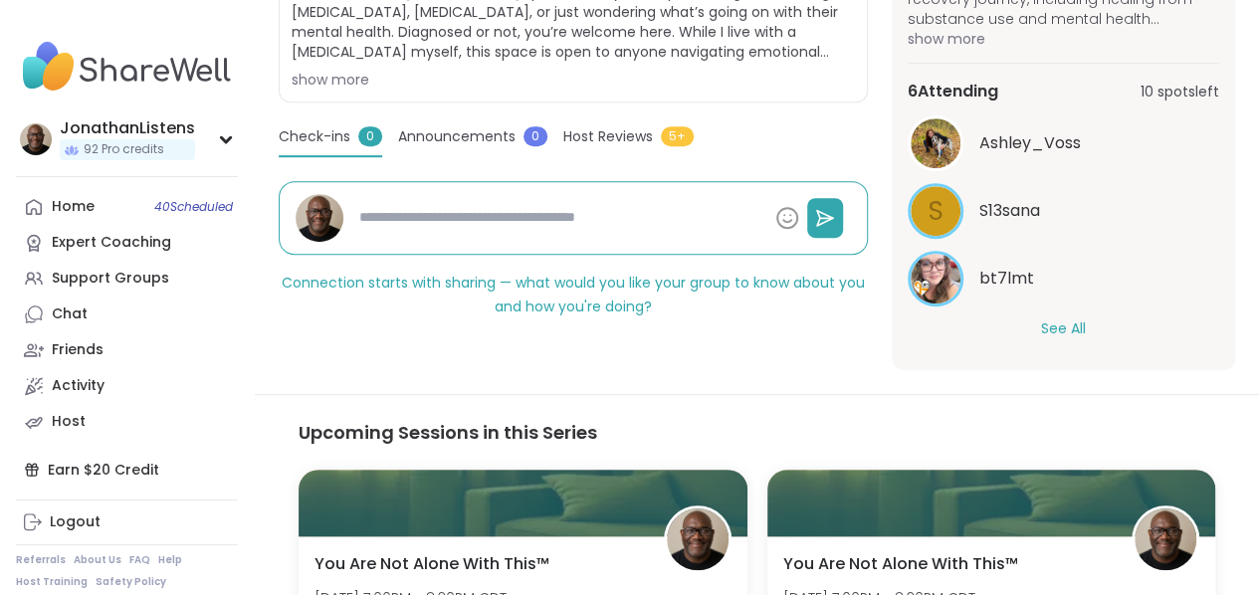
scroll to position [480, 0]
click at [1048, 335] on button "See All" at bounding box center [1063, 328] width 45 height 21
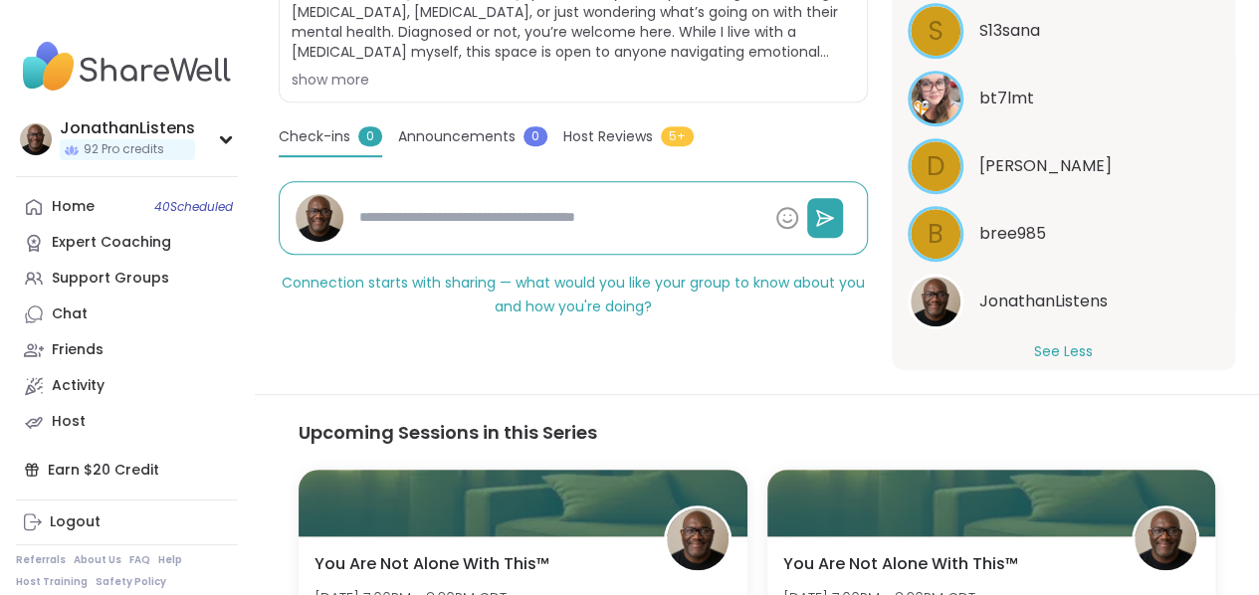
scroll to position [458, 0]
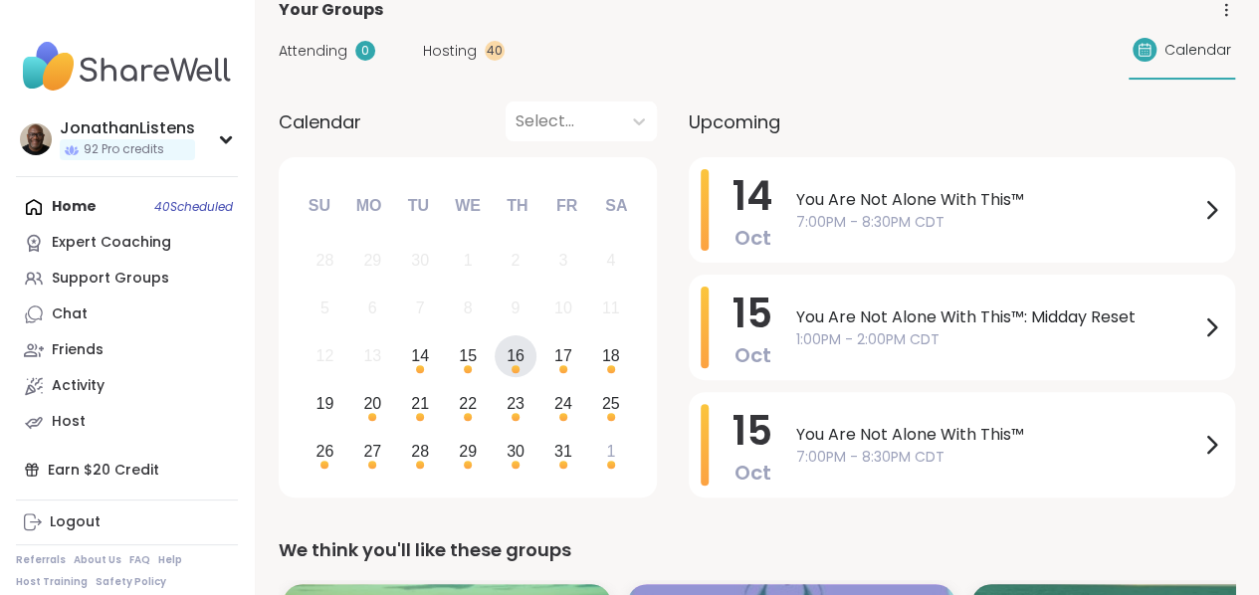
scroll to position [135, 0]
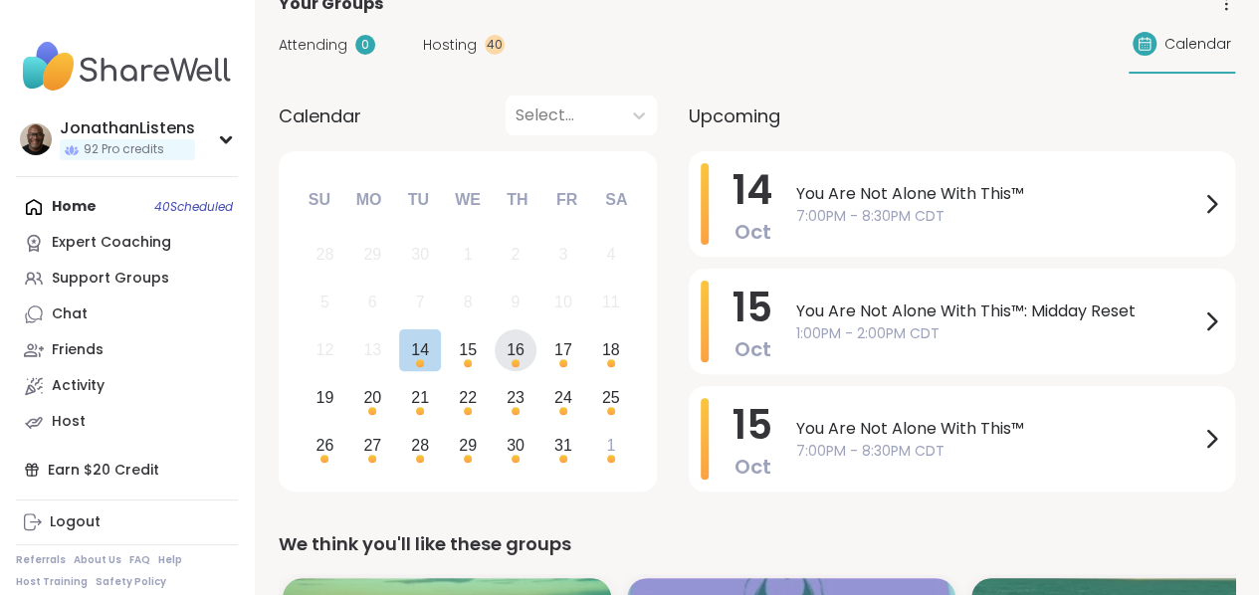
click at [503, 348] on div "16" at bounding box center [516, 350] width 43 height 43
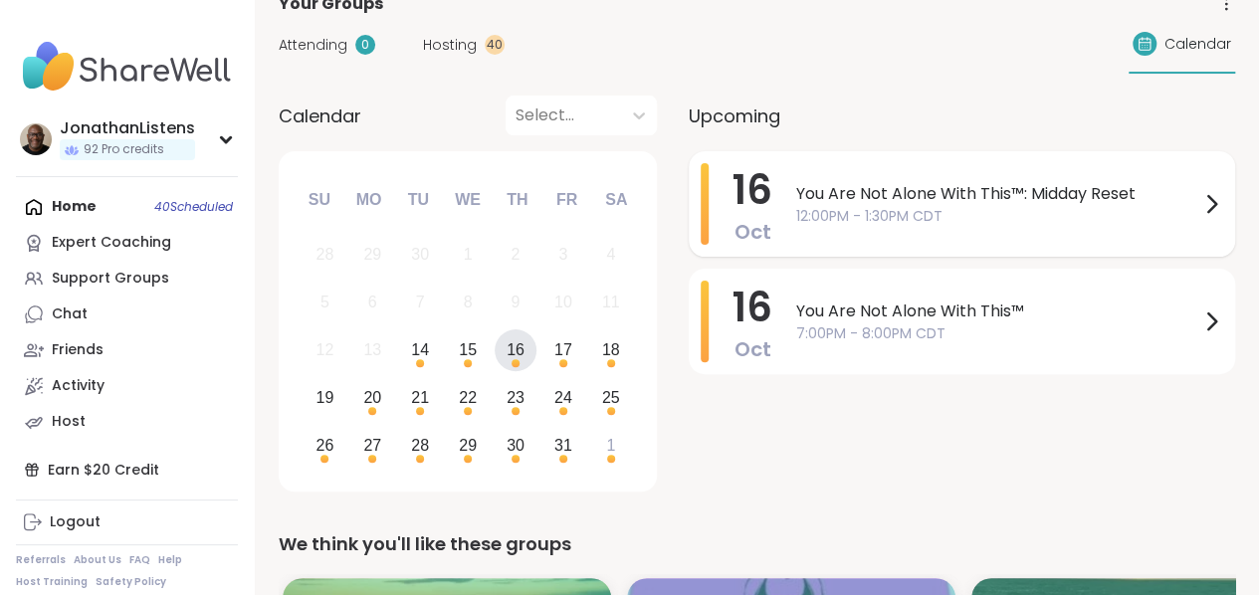
click at [805, 196] on span "You Are Not Alone With This™: Midday Reset" at bounding box center [997, 194] width 403 height 24
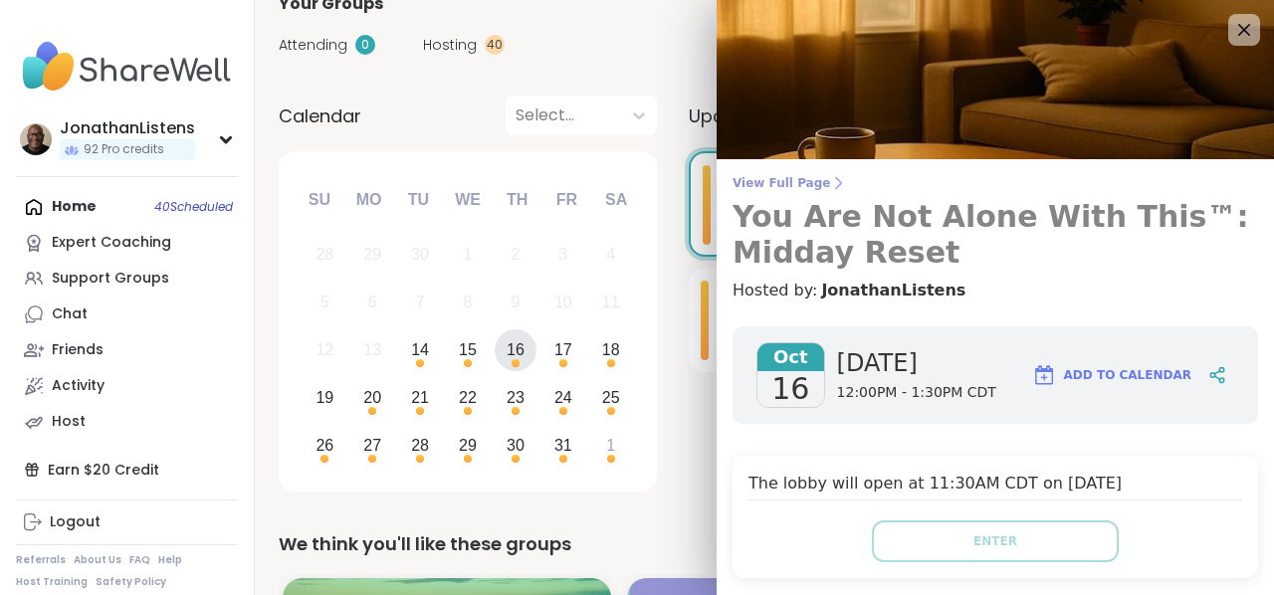
click at [772, 189] on span "View Full Page" at bounding box center [994, 183] width 525 height 16
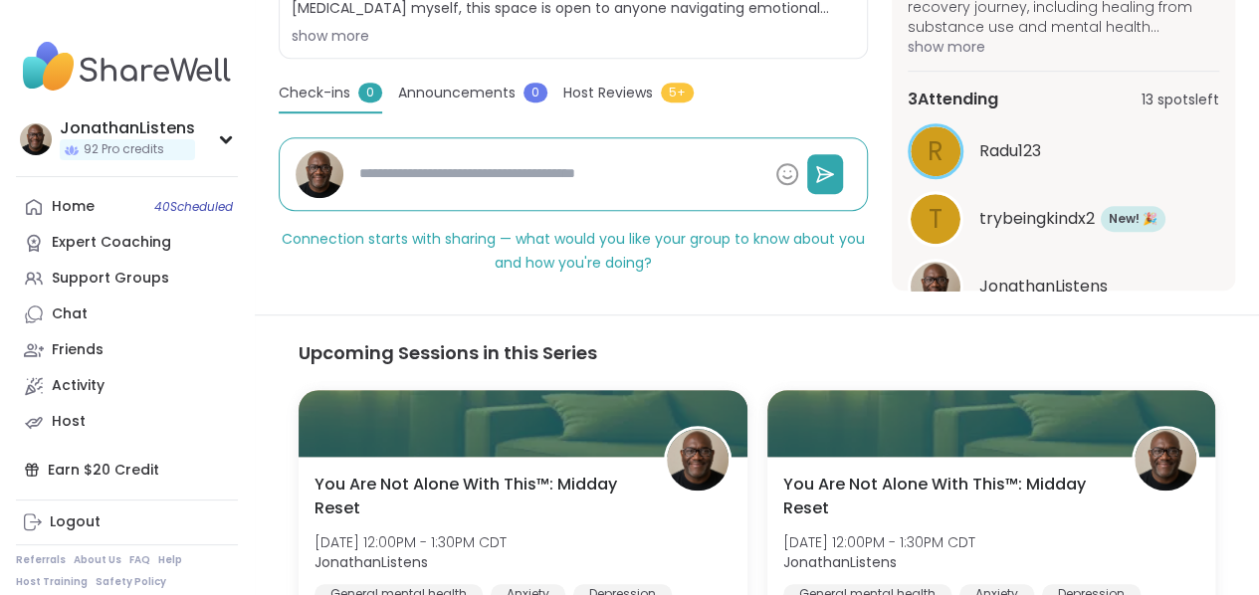
scroll to position [221, 0]
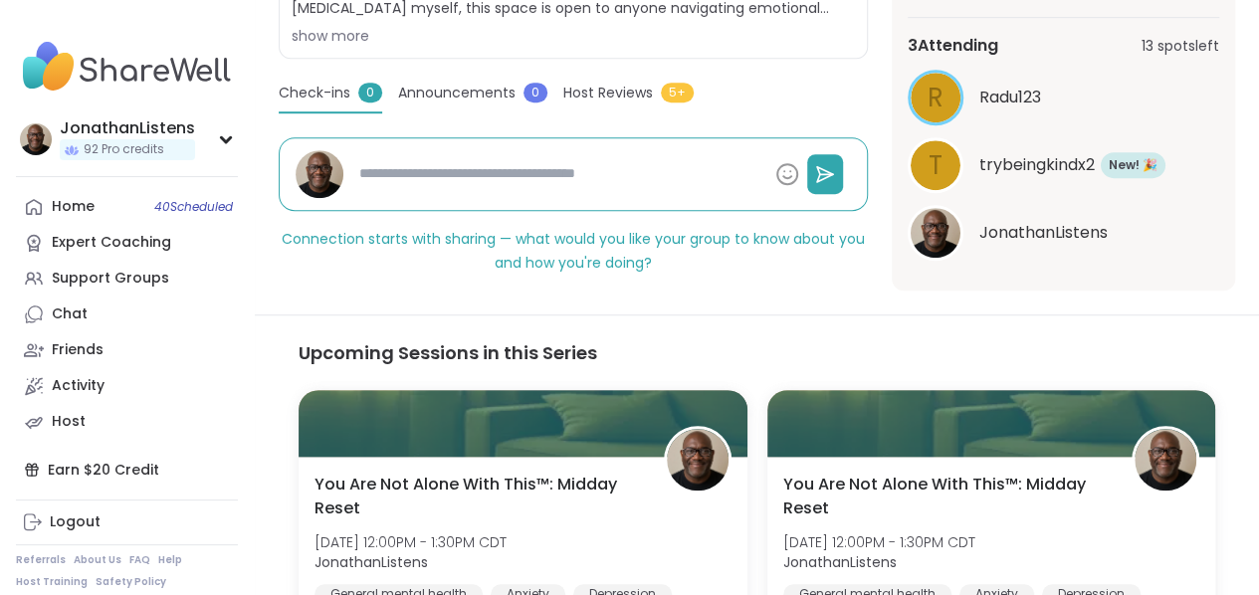
type textarea "*"
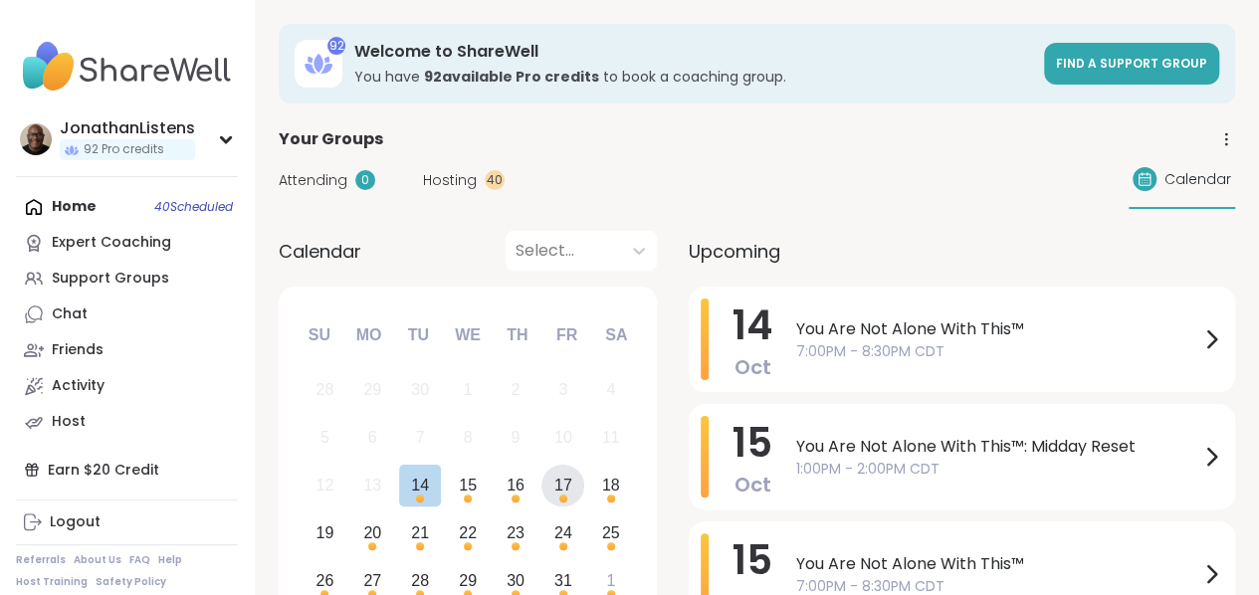
click at [574, 483] on div "17" at bounding box center [562, 486] width 43 height 43
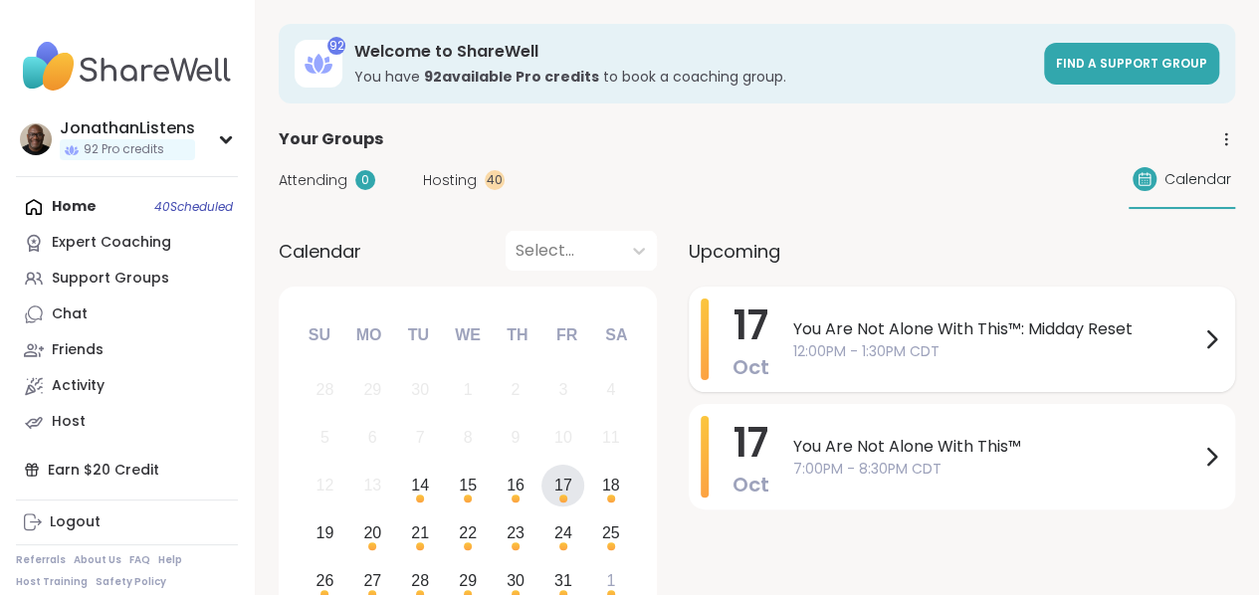
click at [842, 332] on span "You Are Not Alone With This™: Midday Reset" at bounding box center [996, 329] width 406 height 24
